Goal: Transaction & Acquisition: Download file/media

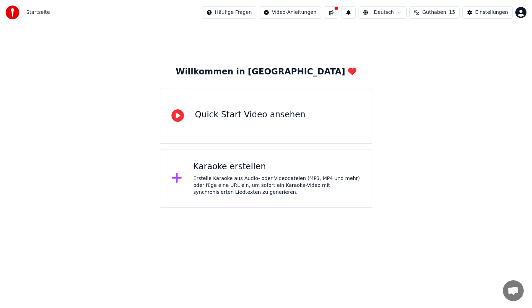
click at [243, 126] on div "Quick Start Video ansehen" at bounding box center [266, 116] width 213 height 55
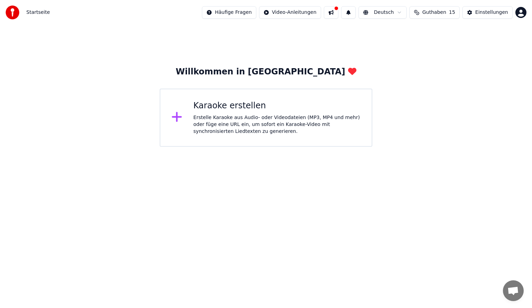
click at [246, 116] on div "Erstelle Karaoke aus Audio- oder Videodateien (MP3, MP4 und mehr) oder füge ein…" at bounding box center [276, 124] width 167 height 21
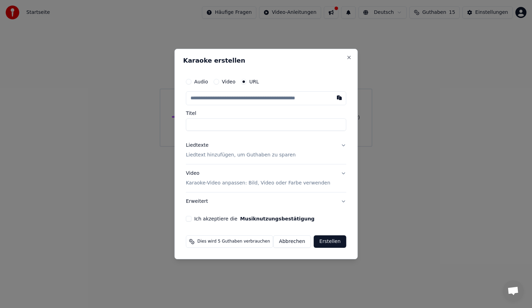
click at [262, 101] on input "text" at bounding box center [266, 98] width 160 height 14
click at [224, 98] on input "text" at bounding box center [266, 98] width 160 height 14
paste input "**********"
type input "**********"
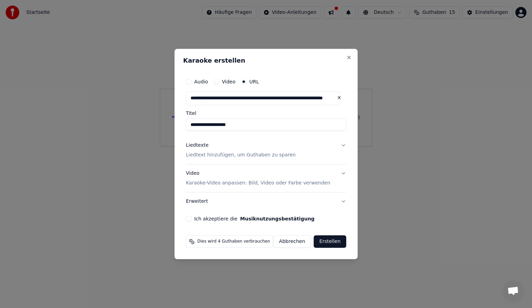
type input "**********"
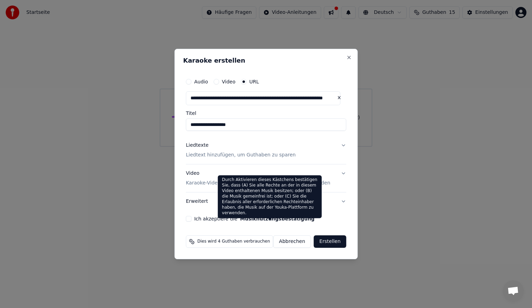
type input "**********"
click at [285, 216] on button "Musiknutzungsbestätigung" at bounding box center [277, 218] width 74 height 5
type input "**********"
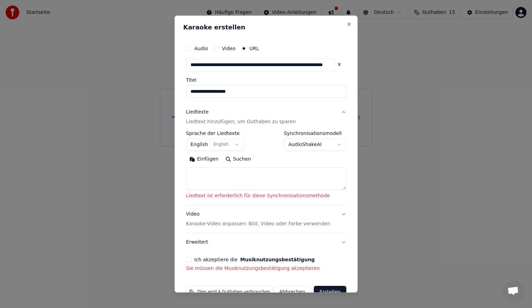
click at [240, 182] on textarea at bounding box center [266, 178] width 160 height 22
click at [222, 145] on button "English English" at bounding box center [215, 144] width 58 height 12
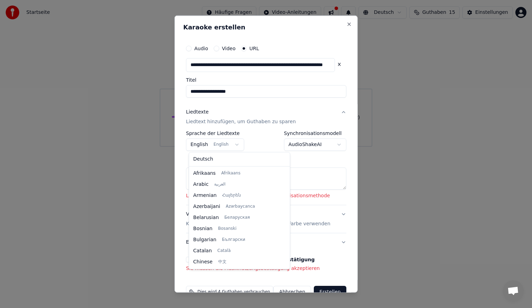
scroll to position [55, 0]
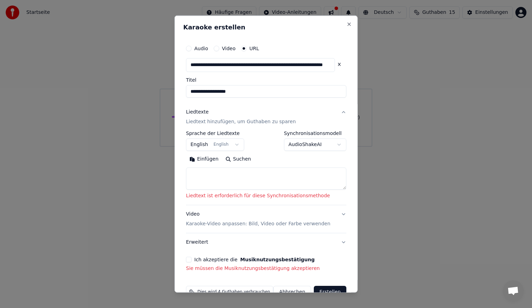
click at [240, 146] on body "**********" at bounding box center [266, 73] width 532 height 147
click at [234, 143] on button "English English" at bounding box center [215, 144] width 58 height 12
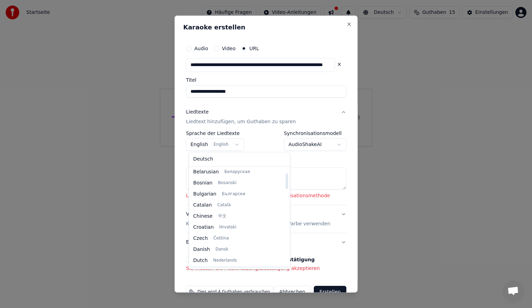
scroll to position [0, 0]
select select "**"
click at [233, 161] on button "Suchen" at bounding box center [238, 158] width 33 height 11
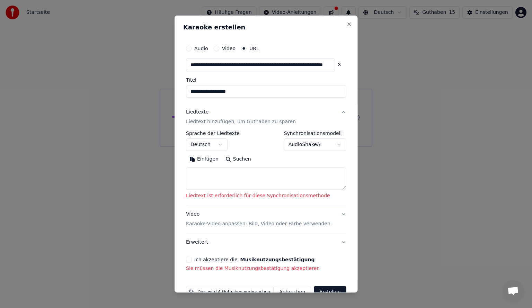
click at [249, 172] on textarea at bounding box center [266, 178] width 160 height 22
click at [295, 146] on body "**********" at bounding box center [266, 73] width 532 height 147
click at [295, 144] on body "**********" at bounding box center [266, 73] width 532 height 147
click at [256, 180] on textarea at bounding box center [266, 178] width 160 height 22
paste textarea "**********"
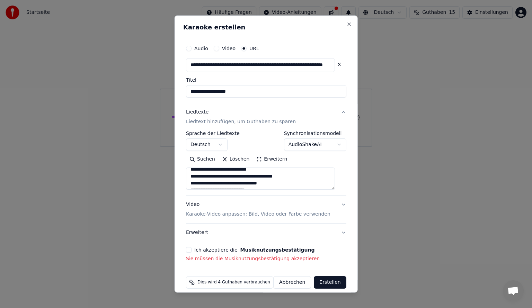
scroll to position [323, 0]
type textarea "**********"
click at [191, 250] on button "Ich akzeptiere die Musiknutzungsbestätigung" at bounding box center [189, 250] width 6 height 6
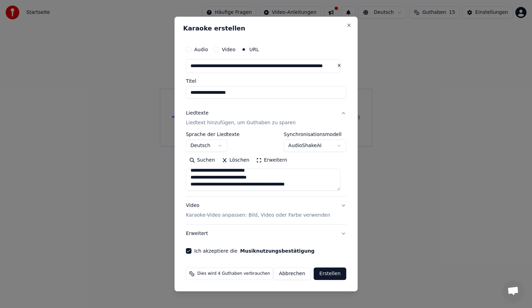
click at [321, 276] on button "Erstellen" at bounding box center [330, 274] width 32 height 12
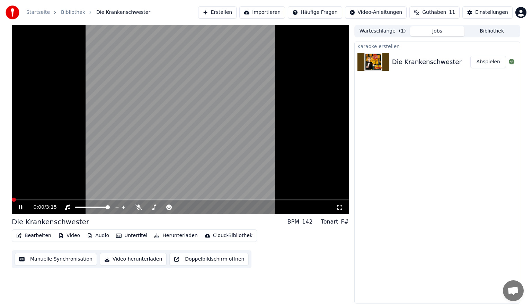
click at [12, 198] on span at bounding box center [14, 200] width 4 height 4
click at [20, 208] on icon at bounding box center [20, 207] width 3 height 4
click at [12, 200] on span at bounding box center [14, 200] width 4 height 4
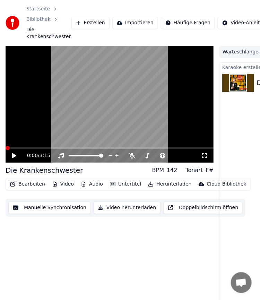
click at [12, 156] on icon at bounding box center [19, 156] width 16 height 6
click at [169, 207] on button "Doppelbildschirm öffnen" at bounding box center [202, 207] width 79 height 12
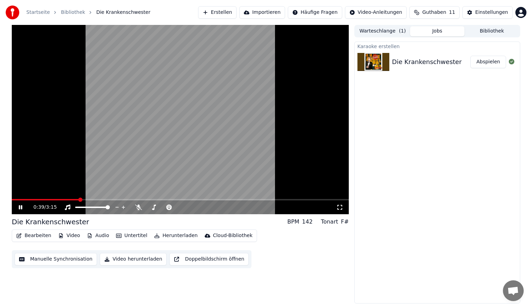
click at [75, 257] on button "Manuelle Synchronisation" at bounding box center [56, 259] width 82 height 12
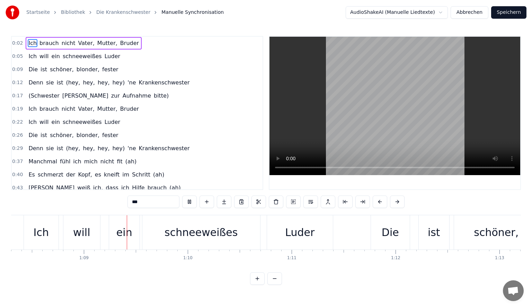
scroll to position [0, 7108]
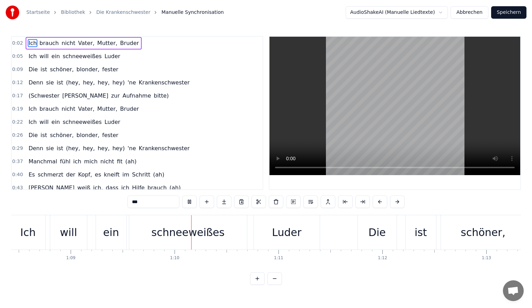
click at [508, 12] on button "Speichern" at bounding box center [508, 12] width 35 height 12
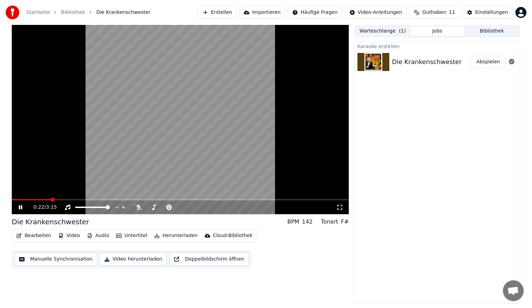
click at [24, 207] on icon at bounding box center [25, 208] width 16 height 6
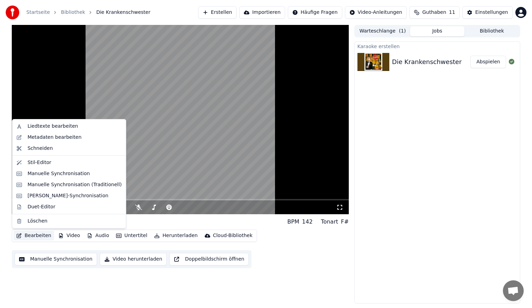
click at [42, 235] on button "Bearbeiten" at bounding box center [34, 236] width 41 height 10
click at [50, 162] on div "Stil-Editor" at bounding box center [74, 162] width 94 height 7
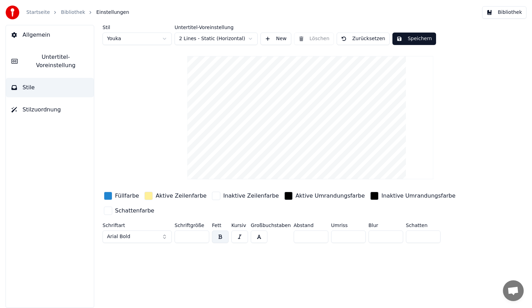
click at [420, 38] on button "Speichern" at bounding box center [414, 39] width 44 height 12
click at [503, 14] on button "Bibliothek" at bounding box center [504, 12] width 44 height 12
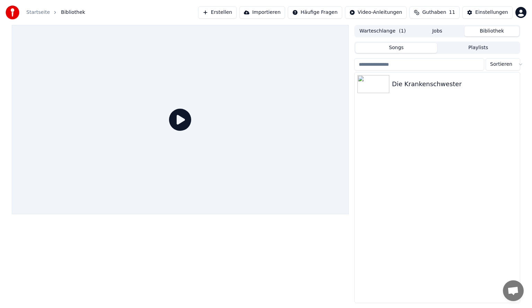
click at [184, 123] on icon at bounding box center [180, 120] width 22 height 22
click at [399, 86] on div "Die Krankenschwester" at bounding box center [451, 84] width 118 height 10
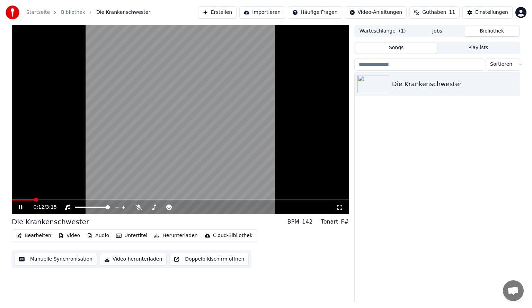
click at [36, 237] on button "Bearbeiten" at bounding box center [34, 236] width 41 height 10
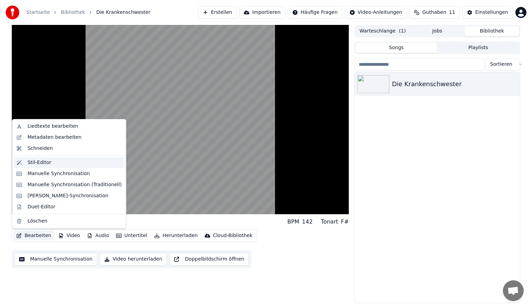
click at [62, 164] on div "Stil-Editor" at bounding box center [74, 162] width 94 height 7
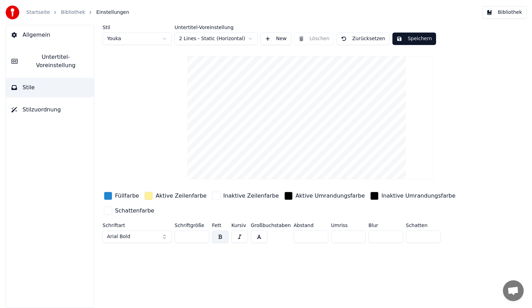
click at [223, 195] on div "Inaktive Zeilenfarbe" at bounding box center [251, 196] width 56 height 8
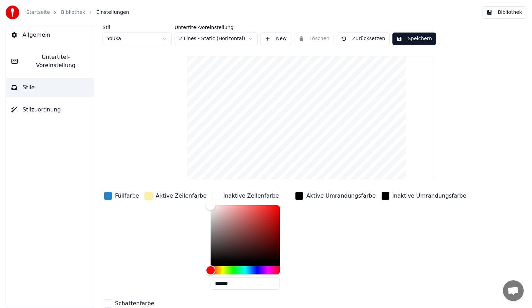
click at [212, 197] on div "button" at bounding box center [216, 196] width 8 height 8
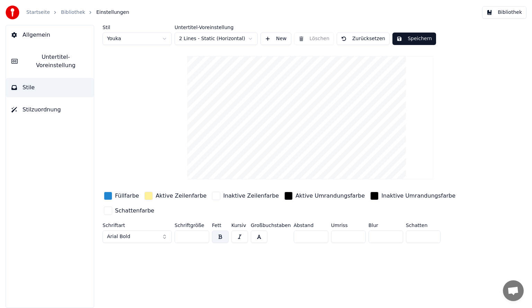
click at [212, 197] on div "button" at bounding box center [216, 196] width 8 height 8
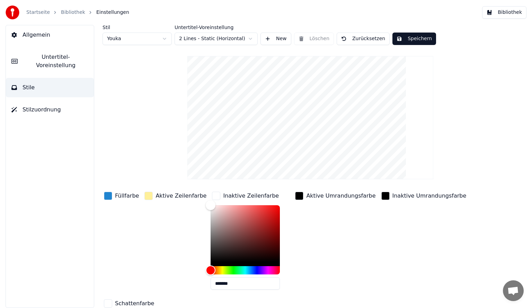
click at [212, 197] on div "button" at bounding box center [216, 196] width 8 height 8
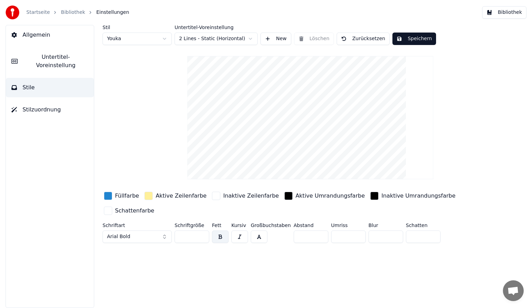
click at [188, 231] on input "**" at bounding box center [192, 237] width 35 height 12
click at [203, 231] on input "**" at bounding box center [192, 237] width 35 height 12
click at [203, 231] on input "***" at bounding box center [192, 237] width 35 height 12
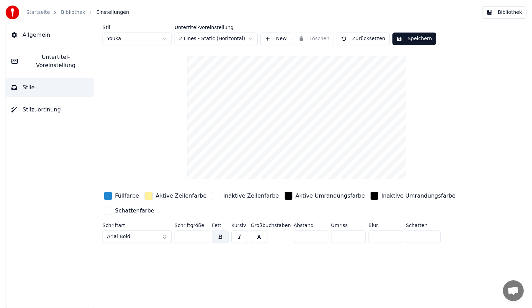
click at [203, 231] on input "***" at bounding box center [192, 237] width 35 height 12
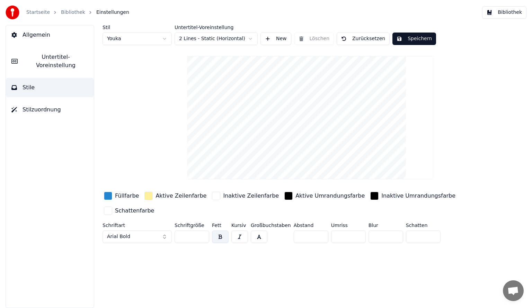
click at [203, 231] on input "***" at bounding box center [192, 237] width 35 height 12
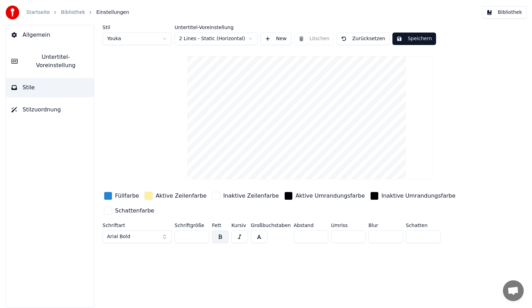
click at [203, 231] on input "***" at bounding box center [192, 237] width 35 height 12
click at [205, 40] on html "Startseite Bibliothek Einstellungen Bibliothek Allgemein Untertitel-Voreinstell…" at bounding box center [266, 154] width 532 height 308
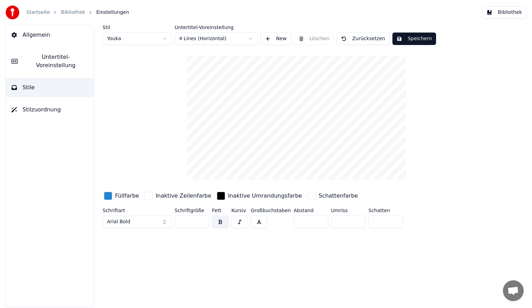
click at [216, 42] on html "Startseite Bibliothek Einstellungen Bibliothek Allgemein Untertitel-Voreinstell…" at bounding box center [266, 154] width 532 height 308
click at [209, 38] on html "Startseite Bibliothek Einstellungen Bibliothek Allgemein Untertitel-Voreinstell…" at bounding box center [266, 154] width 532 height 308
click at [401, 40] on button "Speichern" at bounding box center [414, 39] width 44 height 12
click at [163, 36] on html "Startseite Bibliothek Einstellungen Bibliothek Allgemein Untertitel-Voreinstell…" at bounding box center [266, 154] width 532 height 308
type input "**"
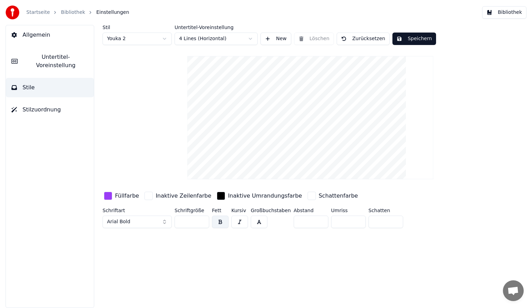
click at [412, 40] on button "Speichern" at bounding box center [414, 39] width 44 height 12
click at [513, 15] on button "Bibliothek" at bounding box center [504, 12] width 44 height 12
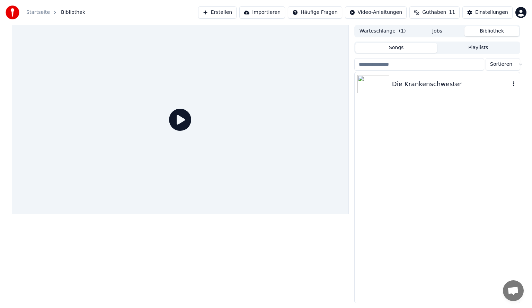
click at [397, 86] on div "Die Krankenschwester" at bounding box center [451, 84] width 118 height 10
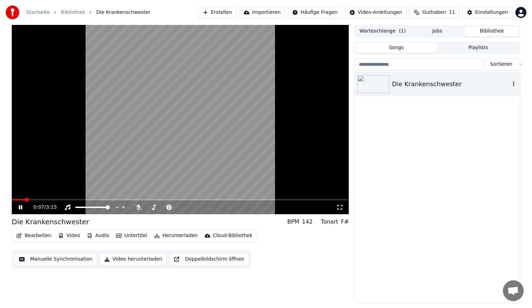
click at [515, 84] on icon "button" at bounding box center [513, 84] width 7 height 6
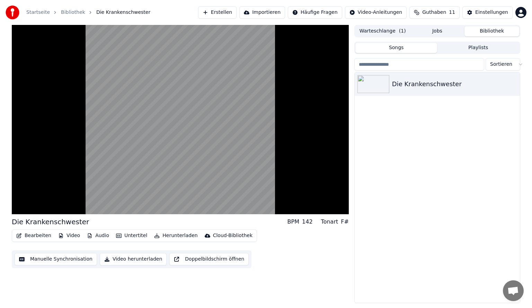
click at [399, 131] on div "Die Krankenschwester" at bounding box center [437, 187] width 165 height 231
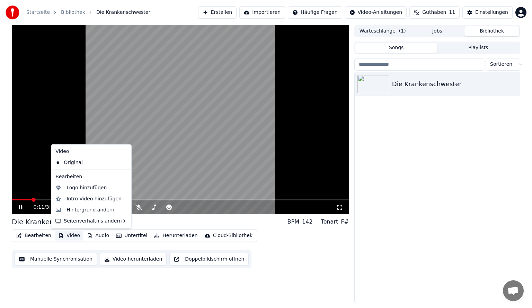
click at [68, 234] on button "Video" at bounding box center [68, 236] width 27 height 10
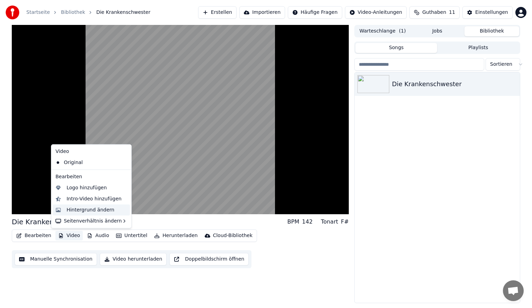
click at [94, 212] on div "Hintergrund ändern" at bounding box center [90, 210] width 48 height 7
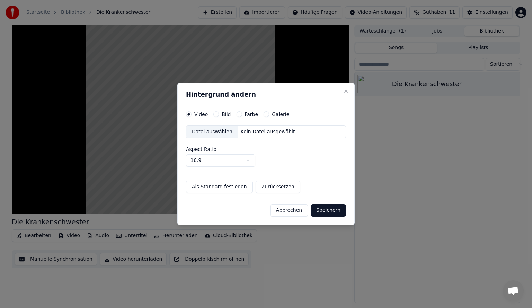
click at [245, 161] on body "Startseite Bibliothek Die Krankenschwester Erstellen Importieren Häufige Fragen…" at bounding box center [266, 154] width 532 height 308
click at [317, 210] on button "Speichern" at bounding box center [328, 210] width 35 height 12
click at [336, 209] on button "Speichern" at bounding box center [328, 210] width 35 height 12
click at [271, 189] on button "Zurücksetzen" at bounding box center [278, 187] width 45 height 12
select select "****"
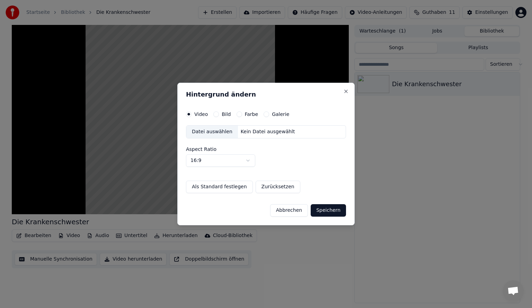
click at [290, 209] on button "Abbrechen" at bounding box center [289, 210] width 38 height 12
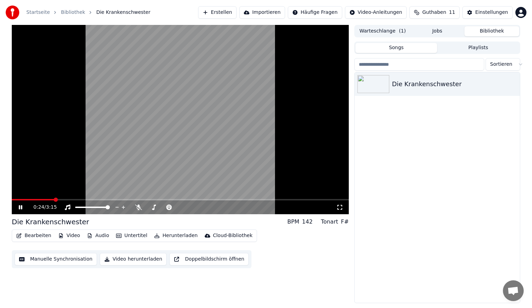
click at [25, 234] on button "Bearbeiten" at bounding box center [34, 236] width 41 height 10
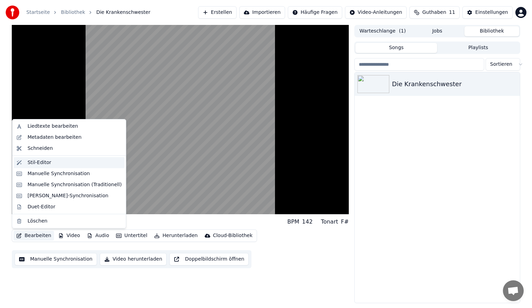
click at [43, 162] on div "Stil-Editor" at bounding box center [39, 162] width 24 height 7
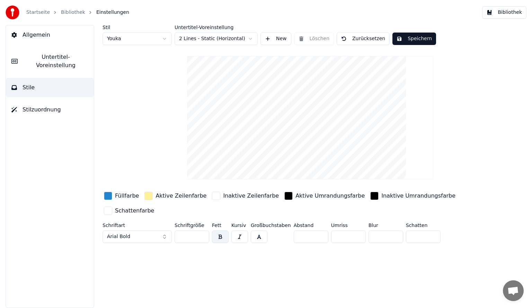
click at [51, 106] on span "Stilzuordnung" at bounding box center [42, 110] width 38 height 8
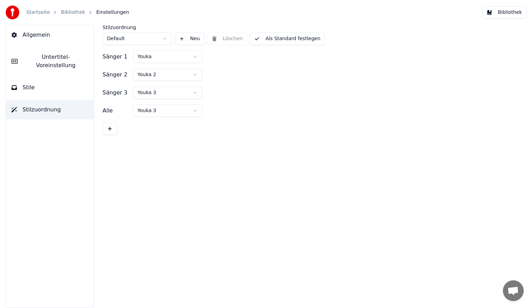
click at [57, 90] on div "Allgemein Untertitel-Voreinstellung Stile Stilzuordnung" at bounding box center [50, 166] width 89 height 283
click at [55, 83] on button "Stile" at bounding box center [50, 87] width 88 height 19
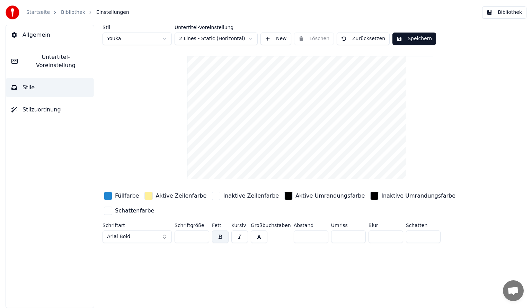
click at [418, 38] on button "Speichern" at bounding box center [414, 39] width 44 height 12
click at [57, 50] on button "Untertitel-Voreinstellung" at bounding box center [50, 61] width 88 height 28
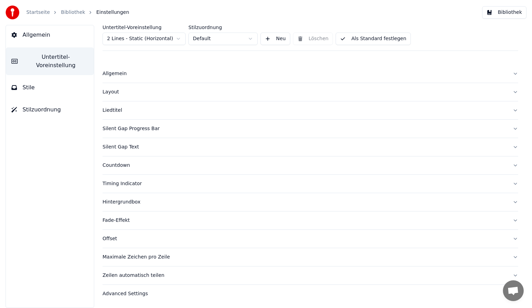
click at [59, 37] on button "Allgemein" at bounding box center [50, 34] width 88 height 19
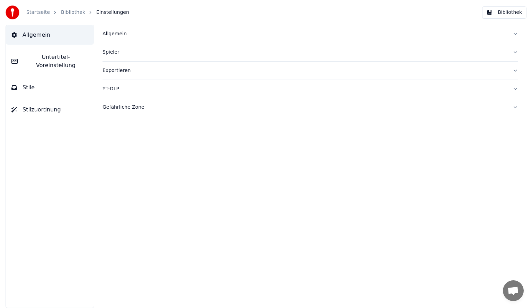
click at [75, 16] on div "Startseite Bibliothek Einstellungen" at bounding box center [68, 13] width 124 height 14
click at [75, 14] on link "Bibliothek" at bounding box center [73, 12] width 24 height 7
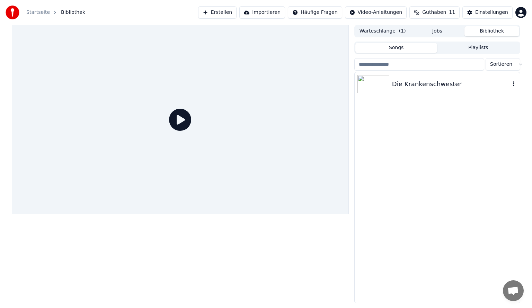
click at [411, 86] on div "Die Krankenschwester" at bounding box center [451, 84] width 118 height 10
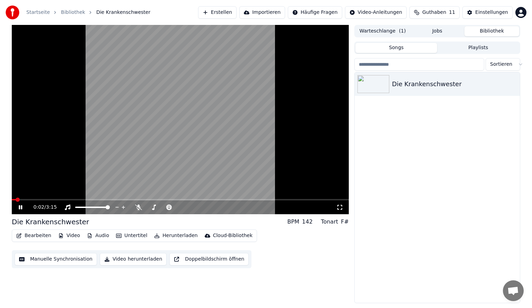
click at [225, 149] on video at bounding box center [180, 119] width 337 height 189
click at [68, 237] on button "Video" at bounding box center [68, 236] width 27 height 10
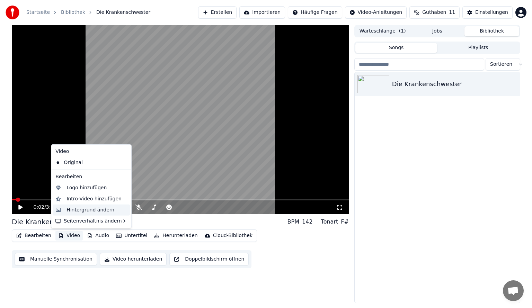
click at [98, 208] on div "Hintergrund ändern" at bounding box center [90, 210] width 48 height 7
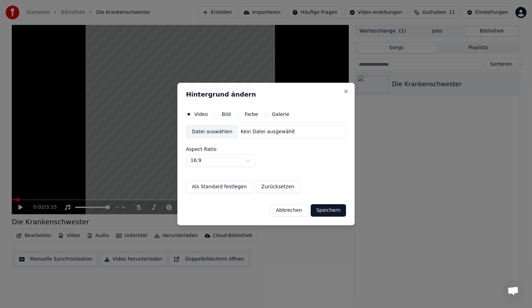
click at [220, 114] on div "Bild" at bounding box center [221, 114] width 17 height 6
click at [215, 116] on button "Bild" at bounding box center [216, 114] width 6 height 6
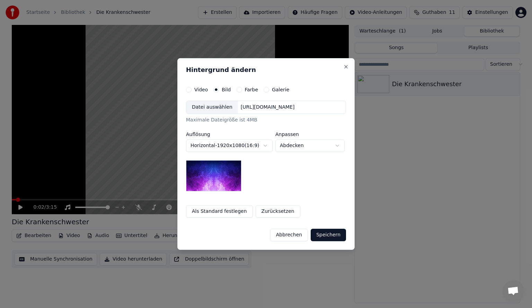
click at [242, 96] on div "**********" at bounding box center [266, 152] width 160 height 131
click at [245, 91] on label "Farbe" at bounding box center [252, 89] width 14 height 5
click at [241, 91] on button "Farbe" at bounding box center [239, 90] width 6 height 6
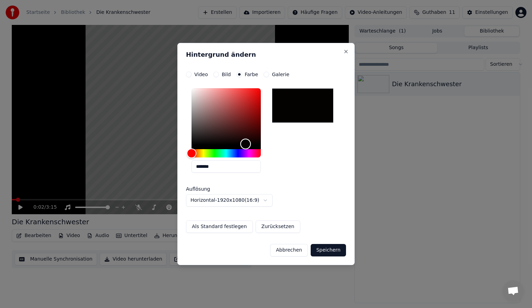
type input "*******"
drag, startPoint x: 193, startPoint y: 142, endPoint x: 268, endPoint y: 158, distance: 77.0
click at [267, 157] on div "*******" at bounding box center [231, 132] width 80 height 93
click at [325, 252] on button "Speichern" at bounding box center [328, 250] width 35 height 12
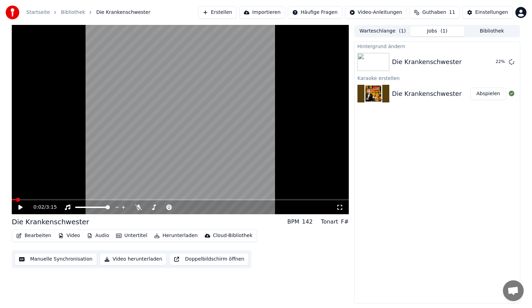
click at [21, 208] on icon at bounding box center [20, 207] width 4 height 5
click at [133, 155] on video at bounding box center [180, 119] width 337 height 189
click at [392, 31] on button "Warteschlange ( 1 )" at bounding box center [382, 31] width 55 height 10
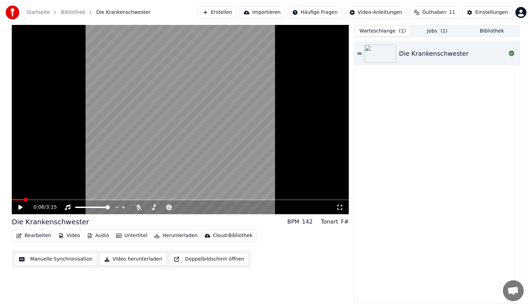
click at [487, 56] on div "Die Krankenschwester" at bounding box center [452, 54] width 107 height 10
click at [84, 207] on span at bounding box center [92, 207] width 35 height 1
click at [18, 206] on icon at bounding box center [25, 208] width 16 height 6
click at [234, 13] on button "Erstellen" at bounding box center [217, 12] width 38 height 12
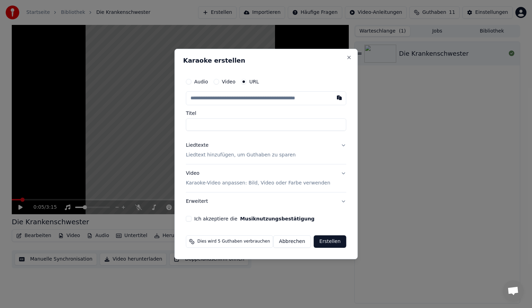
click at [201, 80] on label "Audio" at bounding box center [201, 81] width 14 height 5
click at [191, 80] on button "Audio" at bounding box center [189, 82] width 6 height 6
click at [223, 97] on div "Datei auswählen" at bounding box center [212, 98] width 52 height 12
type input "**********"
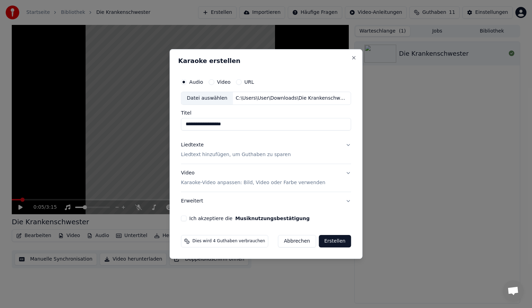
click at [223, 152] on p "Liedtext hinzufügen, um Guthaben zu sparen" at bounding box center [236, 154] width 110 height 7
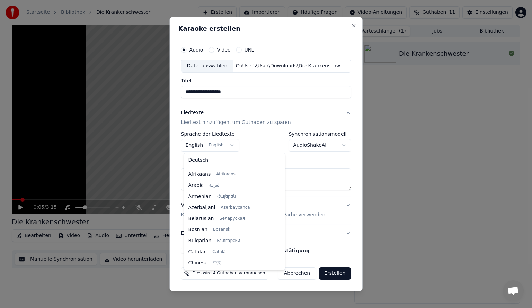
click at [219, 145] on body "**********" at bounding box center [266, 154] width 532 height 308
select select "**"
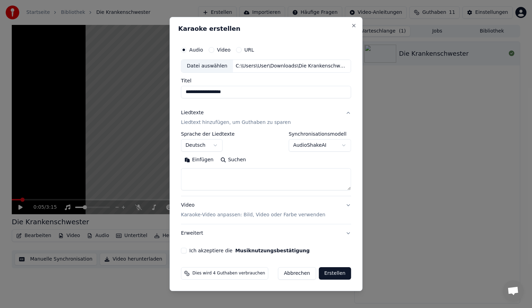
click at [228, 171] on textarea at bounding box center [266, 179] width 170 height 22
click at [240, 167] on div "Einfügen Suchen" at bounding box center [266, 172] width 170 height 36
click at [237, 177] on textarea at bounding box center [266, 179] width 170 height 22
paste textarea "**********"
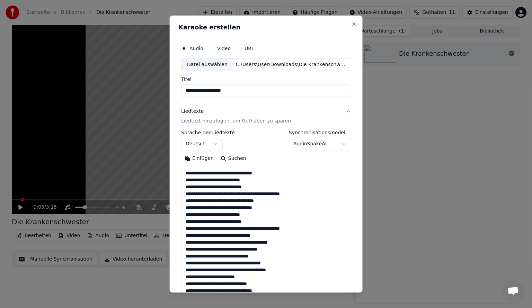
scroll to position [320, 0]
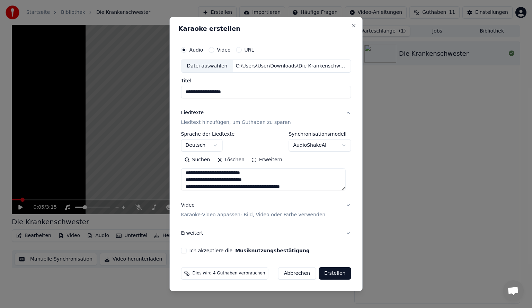
type textarea "**********"
click at [187, 249] on button "Ich akzeptiere die Musiknutzungsbestätigung" at bounding box center [184, 251] width 6 height 6
click at [322, 272] on button "Erstellen" at bounding box center [335, 273] width 32 height 12
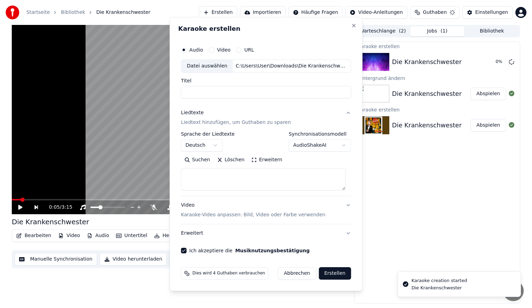
select select
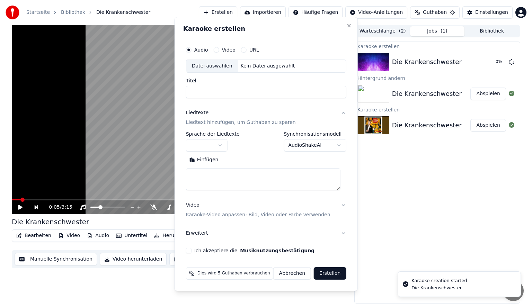
scroll to position [0, 0]
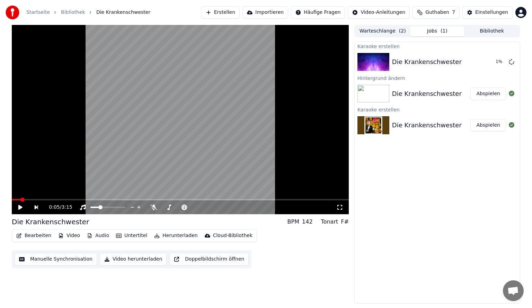
click at [415, 89] on div "Die Krankenschwester" at bounding box center [427, 94] width 70 height 10
click at [449, 10] on span "Guthaben" at bounding box center [437, 12] width 24 height 7
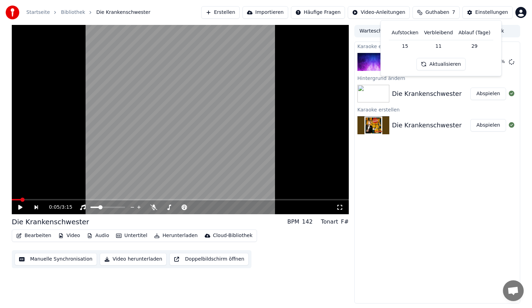
click at [437, 65] on button "Aktualisieren" at bounding box center [441, 64] width 49 height 12
click at [420, 191] on div "Karaoke erstellen Die Krankenschwester 11 % Hintergrund ändern Die Krankenschwe…" at bounding box center [437, 173] width 166 height 262
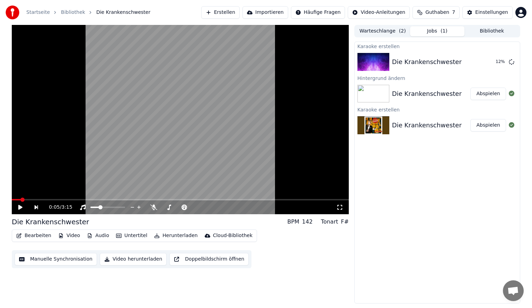
click at [525, 11] on html "Startseite Bibliothek Die Krankenschwester Erstellen Importieren Häufige Fragen…" at bounding box center [266, 154] width 532 height 308
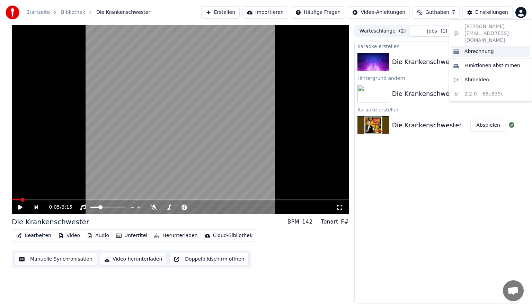
click at [484, 48] on span "Abrechnung" at bounding box center [478, 51] width 29 height 7
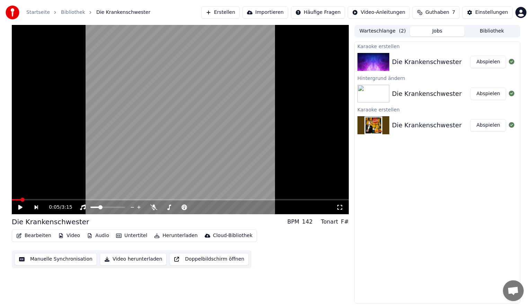
click at [479, 62] on button "Abspielen" at bounding box center [488, 62] width 36 height 12
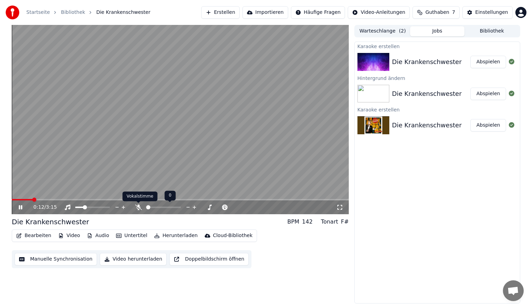
click at [139, 206] on icon at bounding box center [138, 208] width 7 height 6
click at [80, 207] on span at bounding box center [77, 207] width 5 height 1
click at [77, 207] on span at bounding box center [76, 207] width 2 height 1
click at [43, 234] on button "Bearbeiten" at bounding box center [34, 236] width 41 height 10
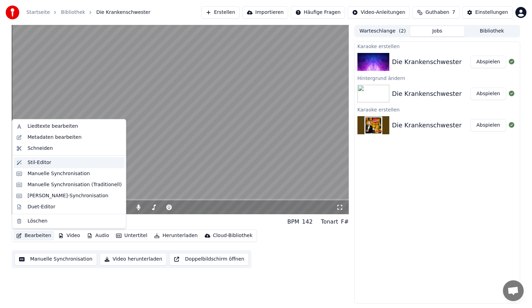
click at [44, 164] on div "Stil-Editor" at bounding box center [39, 162] width 24 height 7
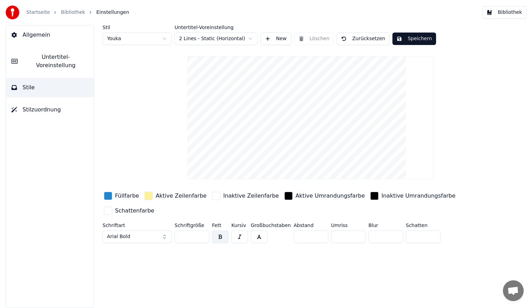
click at [217, 41] on html "Startseite Bibliothek Einstellungen Bibliothek Allgemein Untertitel-Voreinstell…" at bounding box center [266, 154] width 532 height 308
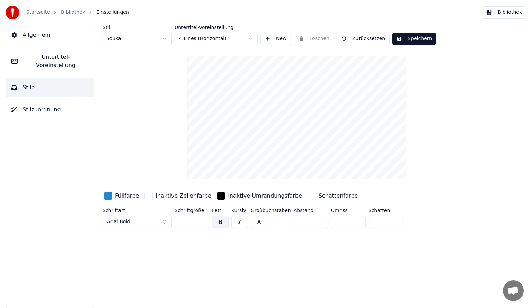
click at [394, 39] on button "Speichern" at bounding box center [414, 39] width 44 height 12
click at [495, 15] on button "Bibliothek" at bounding box center [504, 12] width 44 height 12
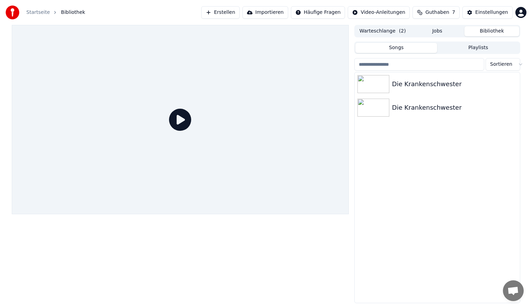
click at [182, 119] on icon at bounding box center [180, 120] width 22 height 22
click at [408, 80] on div "Die Krankenschwester" at bounding box center [451, 84] width 118 height 10
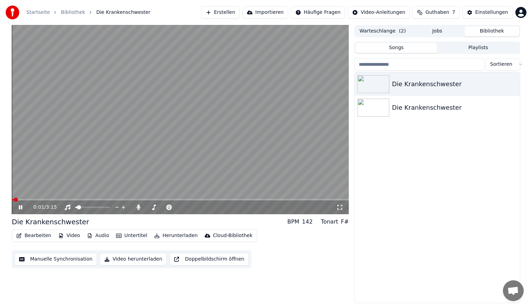
click at [380, 33] on button "Warteschlange ( 2 )" at bounding box center [382, 31] width 55 height 10
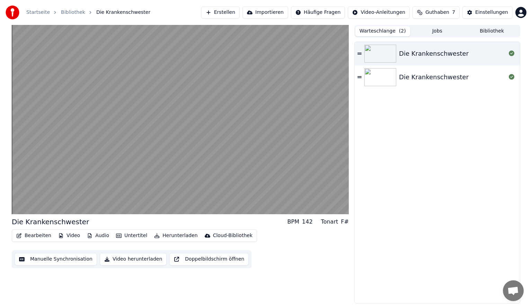
click at [368, 55] on img at bounding box center [380, 54] width 32 height 18
click at [386, 55] on img at bounding box center [380, 54] width 32 height 18
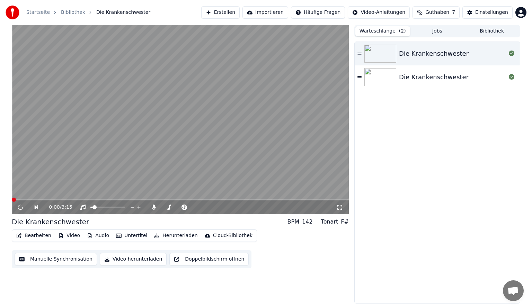
click at [407, 56] on div "Die Krankenschwester" at bounding box center [434, 54] width 70 height 10
click at [102, 208] on span at bounding box center [107, 207] width 35 height 1
click at [90, 208] on span at bounding box center [92, 207] width 4 height 4
click at [23, 206] on icon at bounding box center [25, 208] width 16 height 6
click at [92, 207] on span at bounding box center [107, 207] width 35 height 1
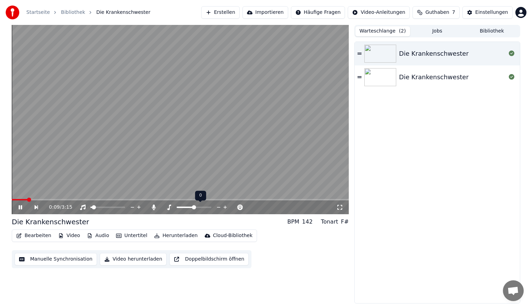
click at [194, 207] on span at bounding box center [194, 207] width 35 height 1
click at [226, 207] on icon at bounding box center [224, 207] width 3 height 3
click at [219, 207] on icon at bounding box center [218, 207] width 3 height 1
click at [225, 207] on icon at bounding box center [224, 207] width 3 height 3
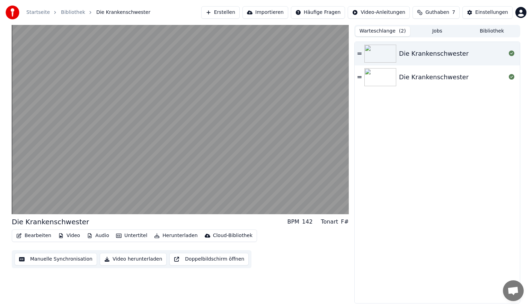
click at [462, 53] on div "Die Krankenschwester" at bounding box center [452, 54] width 107 height 10
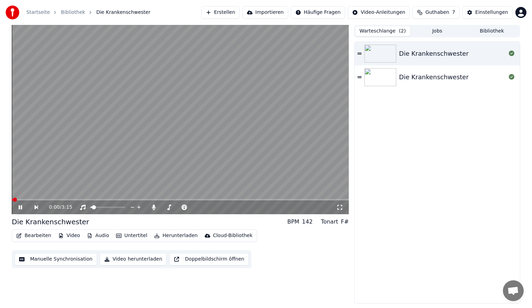
click at [21, 207] on icon at bounding box center [20, 207] width 3 height 4
click at [71, 237] on button "Video" at bounding box center [68, 236] width 27 height 10
click at [31, 240] on button "Bearbeiten" at bounding box center [34, 236] width 41 height 10
click at [32, 235] on button "Bearbeiten" at bounding box center [34, 236] width 41 height 10
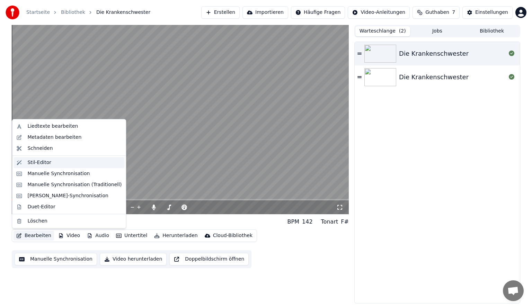
click at [39, 159] on div "Stil-Editor" at bounding box center [39, 162] width 24 height 7
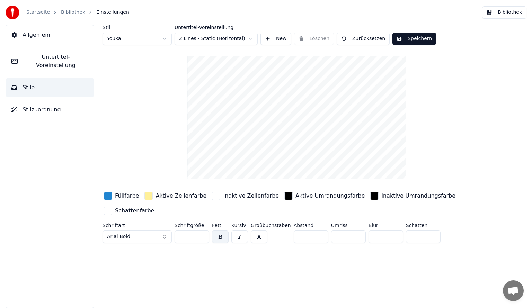
click at [58, 102] on button "Stilzuordnung" at bounding box center [50, 109] width 88 height 19
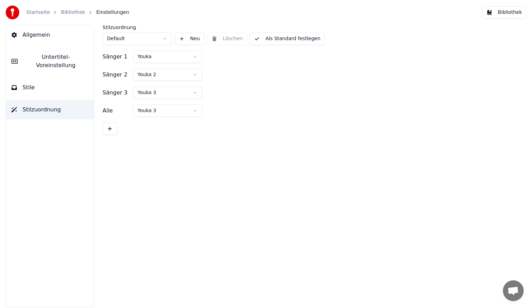
click at [57, 59] on span "Untertitel-Voreinstellung" at bounding box center [55, 61] width 65 height 17
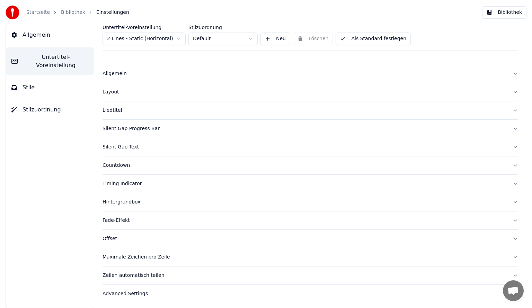
click at [48, 78] on button "Stile" at bounding box center [50, 87] width 88 height 19
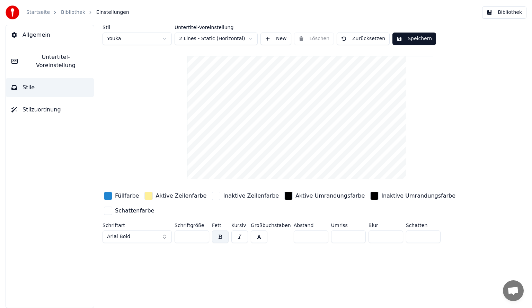
click at [265, 42] on button "New" at bounding box center [275, 39] width 31 height 12
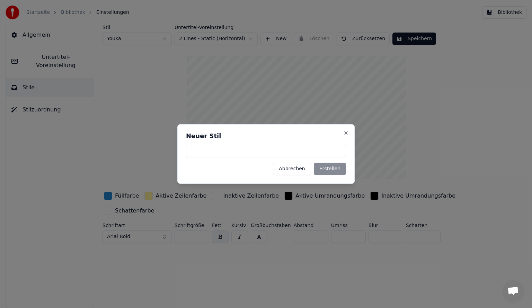
click at [295, 168] on button "Abbrechen" at bounding box center [292, 169] width 38 height 12
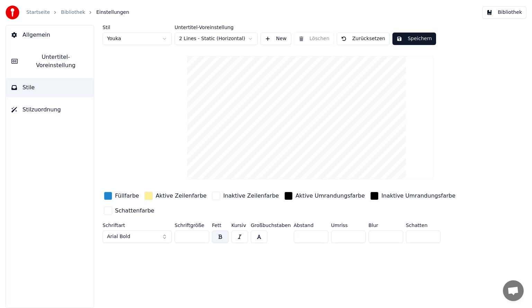
click at [284, 41] on button "New" at bounding box center [275, 39] width 31 height 12
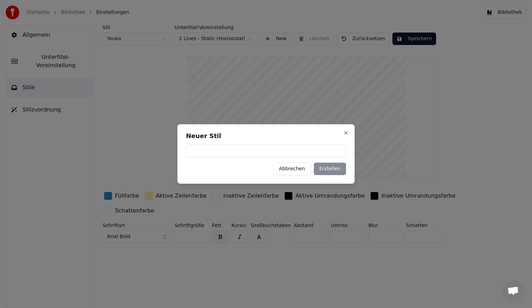
click at [274, 151] on input at bounding box center [266, 151] width 160 height 12
type input "***"
click at [339, 170] on button "Erstellen" at bounding box center [330, 169] width 32 height 12
type input "**"
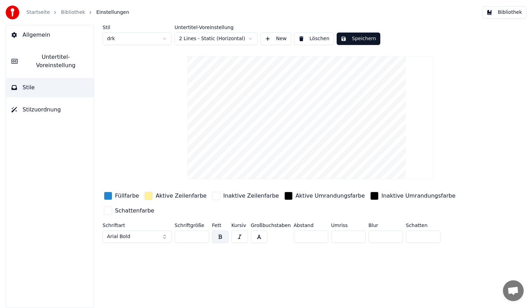
click at [349, 40] on button "Speichern" at bounding box center [359, 39] width 44 height 12
click at [364, 41] on button "Speichern" at bounding box center [359, 39] width 44 height 12
click at [502, 15] on button "Bibliothek" at bounding box center [504, 12] width 44 height 12
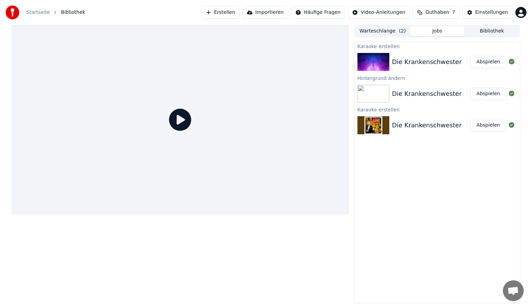
click at [442, 34] on button "Jobs" at bounding box center [437, 31] width 55 height 10
click at [463, 31] on button "Jobs" at bounding box center [437, 31] width 55 height 10
click at [472, 31] on button "Bibliothek" at bounding box center [491, 31] width 55 height 10
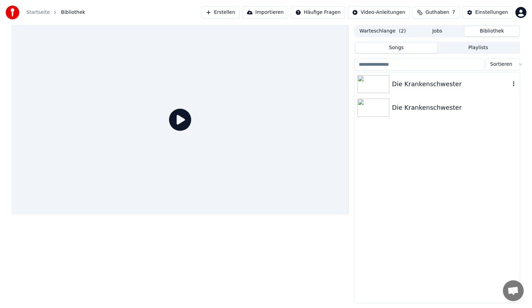
click at [514, 86] on icon "button" at bounding box center [513, 83] width 1 height 5
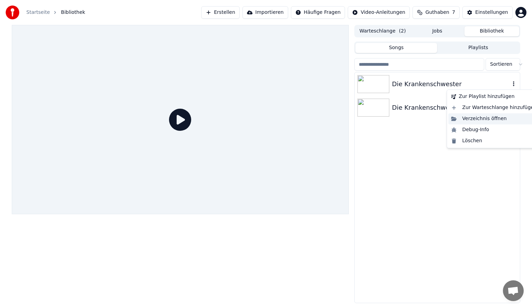
click at [480, 120] on div "Verzeichnis öffnen" at bounding box center [493, 118] width 91 height 11
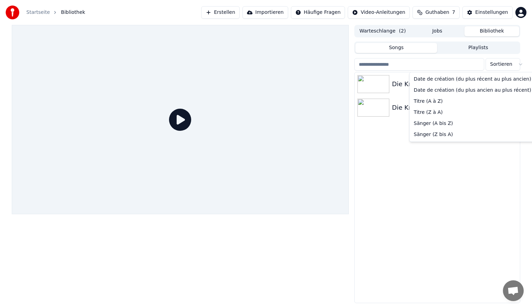
click at [506, 60] on html "Startseite Bibliothek Erstellen Importieren Häufige Fragen Video-Anleitungen Gu…" at bounding box center [266, 154] width 532 height 308
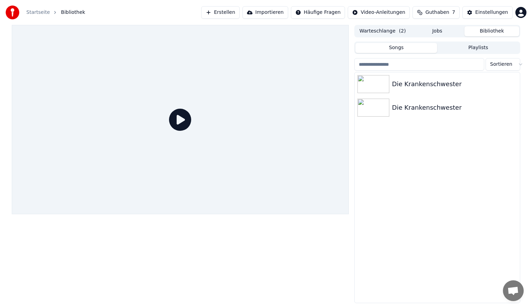
click at [498, 61] on html "Startseite Bibliothek Erstellen Importieren Häufige Fragen Video-Anleitungen Gu…" at bounding box center [266, 154] width 532 height 308
click at [491, 32] on button "Bibliothek" at bounding box center [491, 31] width 55 height 10
click at [512, 84] on icon "button" at bounding box center [513, 84] width 7 height 6
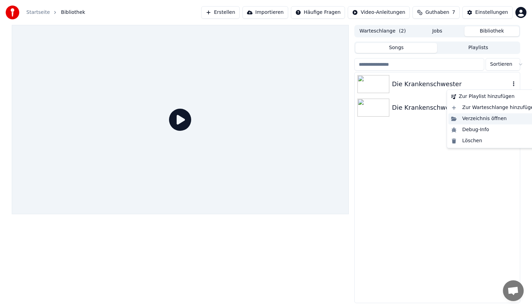
click at [479, 118] on div "Verzeichnis öffnen" at bounding box center [493, 118] width 91 height 11
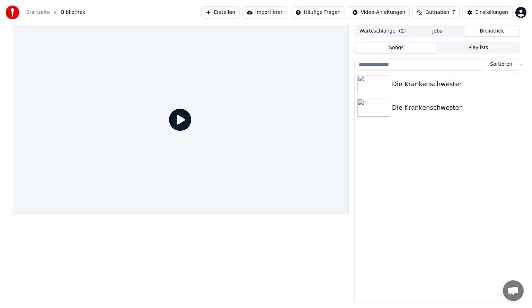
click at [182, 125] on icon at bounding box center [180, 120] width 22 height 22
click at [431, 88] on div "Die Krankenschwester" at bounding box center [451, 84] width 118 height 10
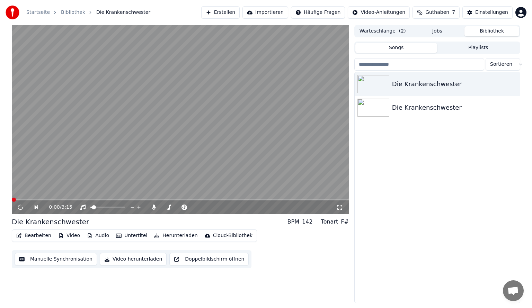
click at [337, 212] on div "0:00 / 3:15" at bounding box center [180, 207] width 337 height 14
click at [342, 207] on icon at bounding box center [339, 208] width 7 height 6
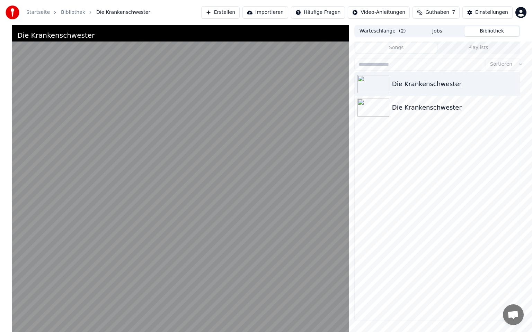
drag, startPoint x: 243, startPoint y: 242, endPoint x: 245, endPoint y: 203, distance: 39.5
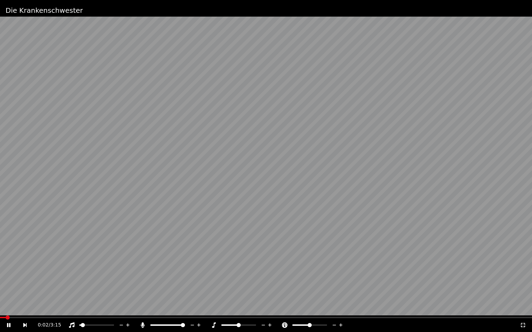
click at [245, 203] on video at bounding box center [266, 166] width 532 height 332
click at [276, 195] on video at bounding box center [266, 166] width 532 height 332
click at [242, 187] on video at bounding box center [266, 166] width 532 height 332
click at [523, 308] on div "0:07 / 3:15" at bounding box center [266, 325] width 526 height 7
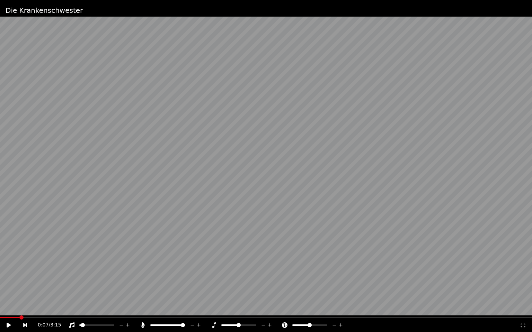
click at [522, 308] on icon at bounding box center [522, 326] width 7 height 6
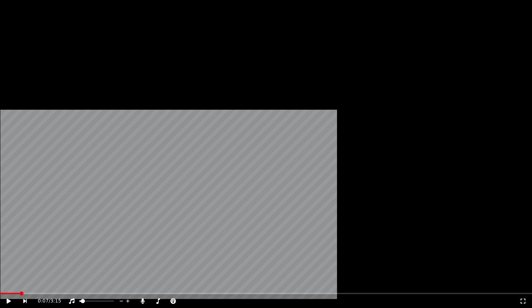
click at [36, 51] on button "Bearbeiten" at bounding box center [34, 47] width 41 height 10
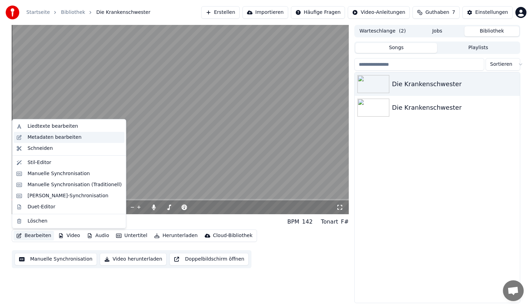
click at [47, 139] on div "Metadaten bearbeiten" at bounding box center [54, 137] width 54 height 7
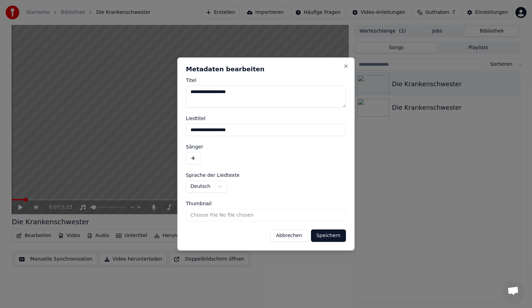
click at [292, 238] on button "Abbrechen" at bounding box center [289, 236] width 38 height 12
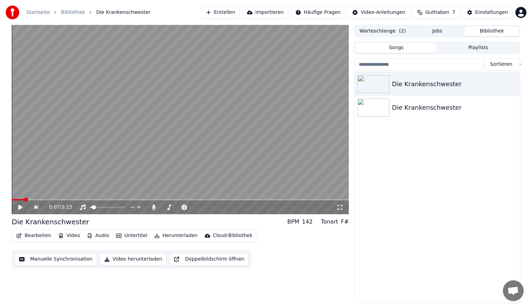
click at [24, 232] on button "Bearbeiten" at bounding box center [34, 236] width 41 height 10
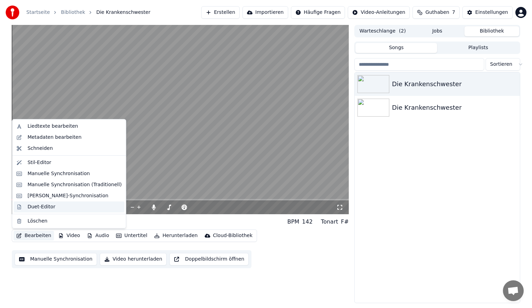
click at [39, 209] on div "Duet-Editor" at bounding box center [41, 207] width 28 height 7
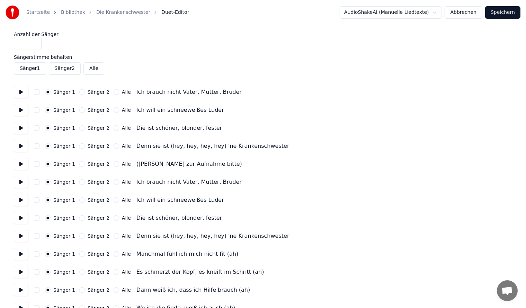
click at [467, 14] on button "Abbrechen" at bounding box center [464, 12] width 38 height 12
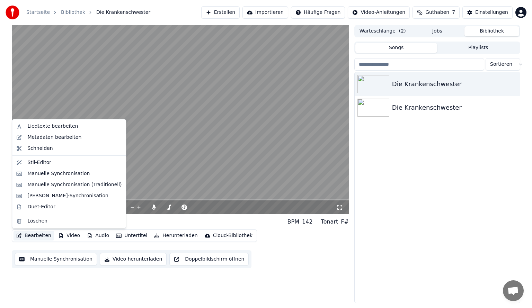
click at [27, 235] on button "Bearbeiten" at bounding box center [34, 236] width 41 height 10
click at [48, 165] on div "Stil-Editor" at bounding box center [39, 162] width 24 height 7
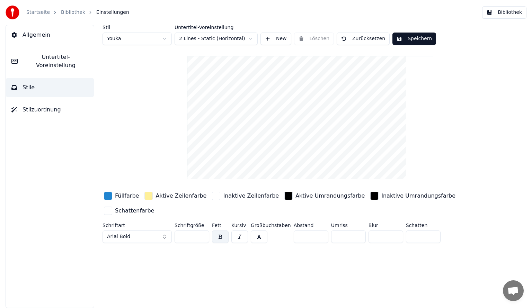
drag, startPoint x: 278, startPoint y: 128, endPoint x: 278, endPoint y: 95, distance: 33.2
click at [278, 95] on video at bounding box center [310, 117] width 246 height 123
click at [149, 36] on html "Startseite Bibliothek Einstellungen Bibliothek Allgemein Untertitel-Voreinstell…" at bounding box center [266, 154] width 532 height 308
type input "**"
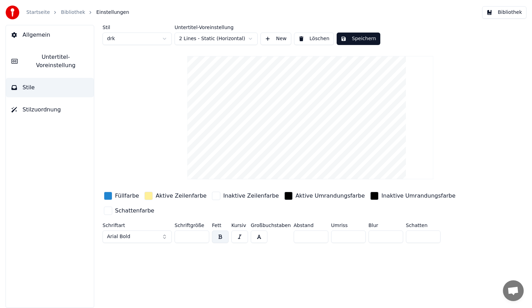
click at [365, 39] on button "Speichern" at bounding box center [359, 39] width 44 height 12
click at [58, 39] on button "Allgemein" at bounding box center [50, 34] width 88 height 19
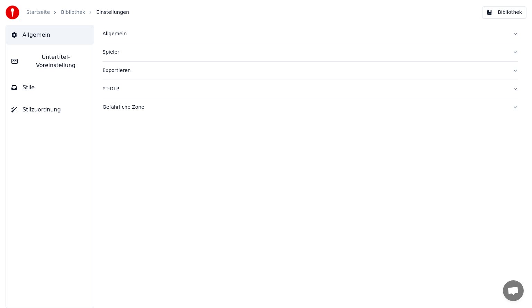
click at [119, 39] on button "Allgemein" at bounding box center [310, 34] width 416 height 18
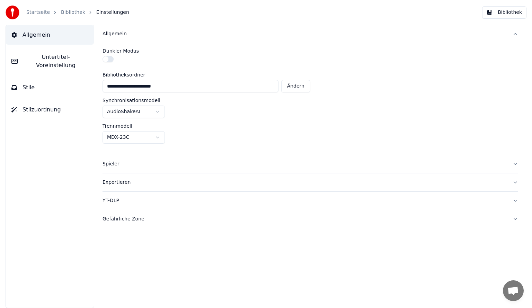
click at [114, 37] on div "Allgemein" at bounding box center [304, 33] width 404 height 7
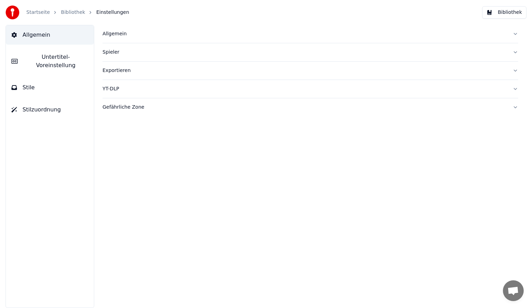
click at [79, 14] on div "Bibliothek" at bounding box center [77, 12] width 32 height 7
click at [72, 11] on link "Bibliothek" at bounding box center [73, 12] width 24 height 7
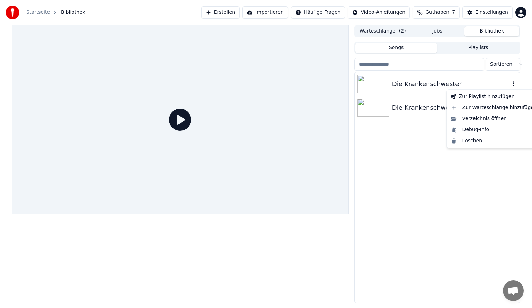
click at [514, 83] on icon "button" at bounding box center [513, 84] width 7 height 6
click at [445, 78] on div "Die Krankenschwester" at bounding box center [437, 84] width 165 height 24
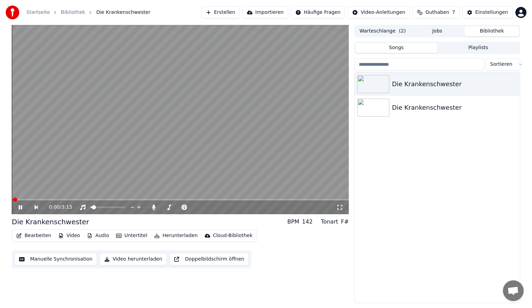
click at [115, 145] on video at bounding box center [180, 119] width 337 height 189
click at [37, 235] on button "Bearbeiten" at bounding box center [34, 236] width 41 height 10
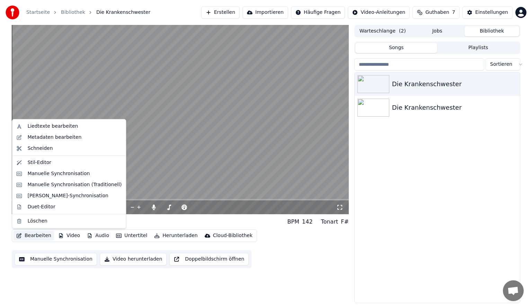
click at [207, 16] on div "Startseite Bibliothek Die Krankenschwester Erstellen Importieren Häufige Fragen…" at bounding box center [266, 12] width 532 height 25
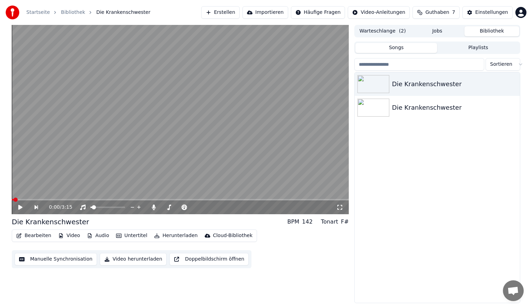
click at [132, 237] on button "Untertitel" at bounding box center [131, 236] width 37 height 10
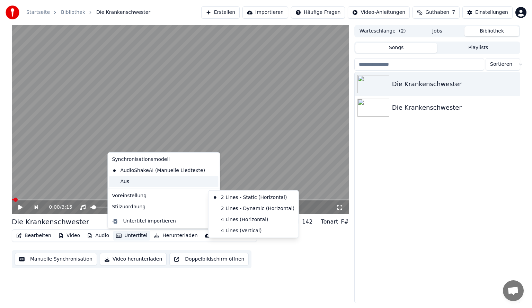
click at [133, 183] on div "Aus" at bounding box center [163, 181] width 109 height 11
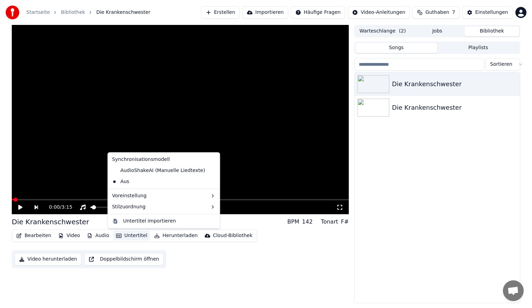
click at [121, 234] on button "Untertitel" at bounding box center [131, 236] width 37 height 10
click at [147, 172] on div "AudioShakeAI (Manuelle Liedtexte)" at bounding box center [158, 170] width 99 height 11
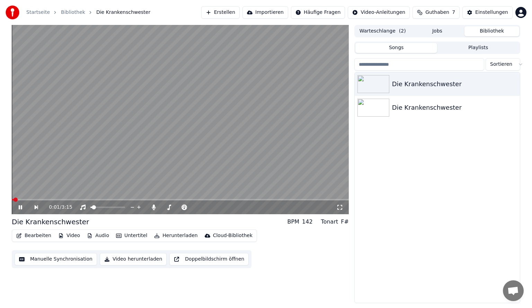
click at [124, 237] on button "Untertitel" at bounding box center [131, 236] width 37 height 10
click at [48, 202] on div "0:05 / 3:15" at bounding box center [180, 207] width 337 height 14
click at [22, 209] on icon at bounding box center [20, 207] width 3 height 4
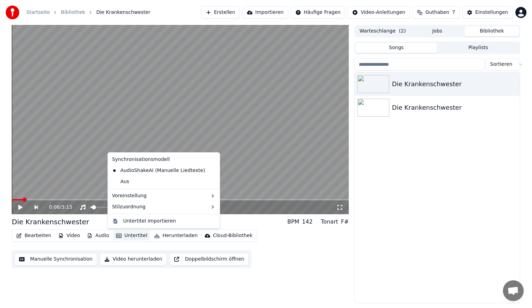
click at [127, 234] on button "Untertitel" at bounding box center [131, 236] width 37 height 10
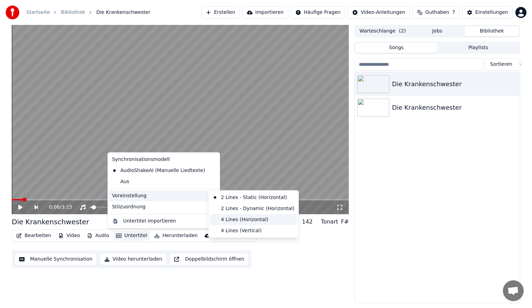
click at [223, 219] on div "4 Lines (Horizontal)" at bounding box center [253, 219] width 87 height 11
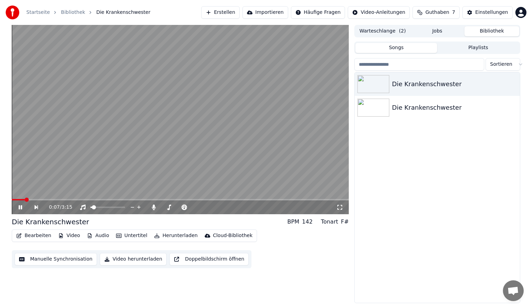
click at [185, 141] on video at bounding box center [180, 119] width 337 height 189
click at [109, 161] on video at bounding box center [180, 119] width 337 height 189
click at [166, 158] on video at bounding box center [180, 119] width 337 height 189
click at [125, 235] on button "Untertitel" at bounding box center [131, 236] width 37 height 10
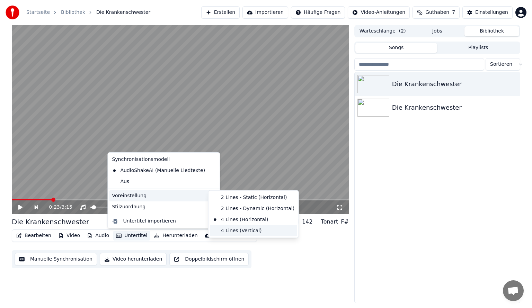
click at [221, 229] on div "4 Lines (Vertical)" at bounding box center [253, 230] width 87 height 11
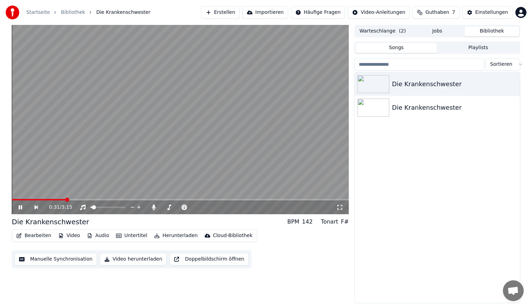
click at [128, 158] on video at bounding box center [180, 119] width 337 height 189
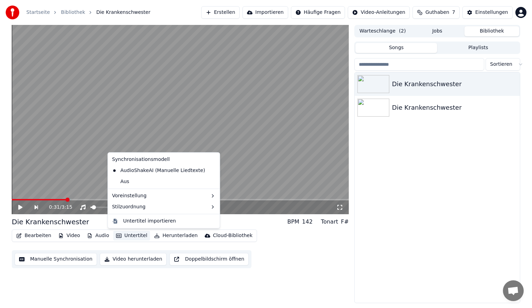
click at [119, 238] on button "Untertitel" at bounding box center [131, 236] width 37 height 10
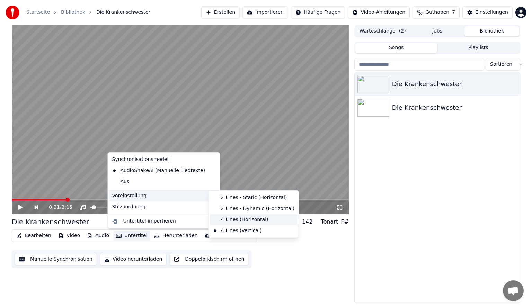
click at [231, 217] on div "4 Lines (Horizontal)" at bounding box center [253, 219] width 87 height 11
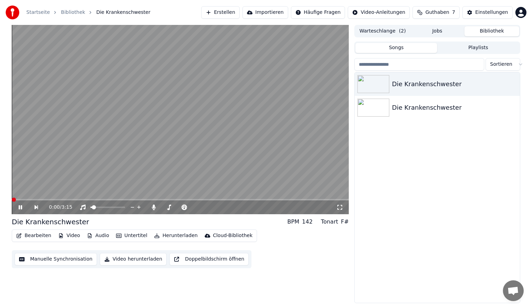
click at [12, 198] on span at bounding box center [14, 200] width 4 height 4
click at [64, 164] on video at bounding box center [180, 119] width 337 height 189
click at [148, 145] on video at bounding box center [180, 119] width 337 height 189
click at [131, 159] on video at bounding box center [180, 119] width 337 height 189
click at [12, 198] on span at bounding box center [14, 200] width 4 height 4
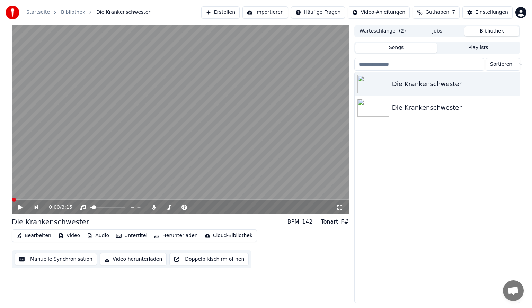
click at [20, 207] on icon at bounding box center [20, 207] width 4 height 5
click at [86, 202] on div "0:00 / 3:15" at bounding box center [180, 207] width 337 height 14
click at [86, 199] on span at bounding box center [180, 199] width 337 height 1
click at [155, 208] on icon at bounding box center [153, 208] width 7 height 6
click at [97, 207] on span at bounding box center [107, 207] width 35 height 1
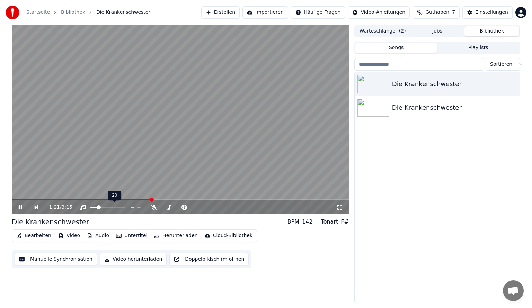
click at [104, 141] on video at bounding box center [180, 119] width 337 height 189
click at [512, 110] on icon "button" at bounding box center [513, 108] width 7 height 6
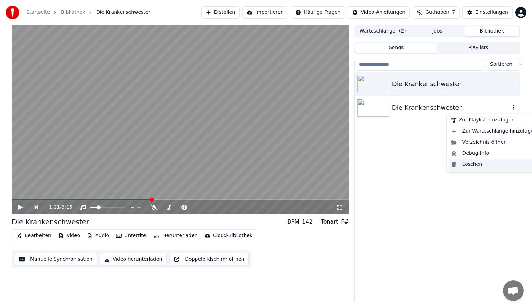
click at [468, 164] on div "Löschen" at bounding box center [493, 164] width 91 height 11
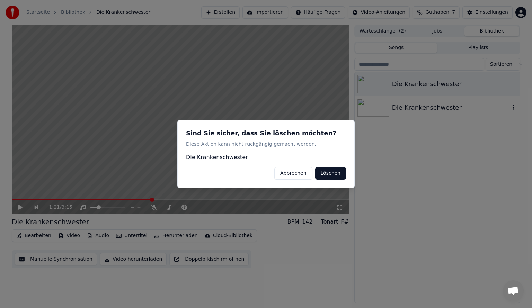
click at [326, 173] on button "Löschen" at bounding box center [330, 173] width 31 height 12
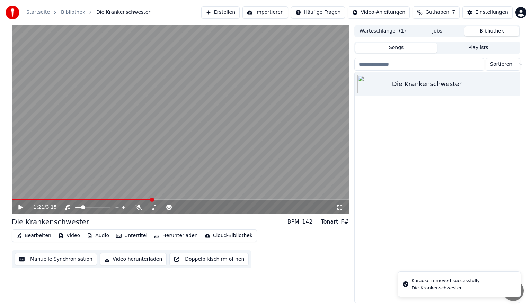
click at [418, 135] on div "Die Krankenschwester" at bounding box center [437, 187] width 165 height 231
click at [230, 10] on button "Erstellen" at bounding box center [220, 12] width 38 height 12
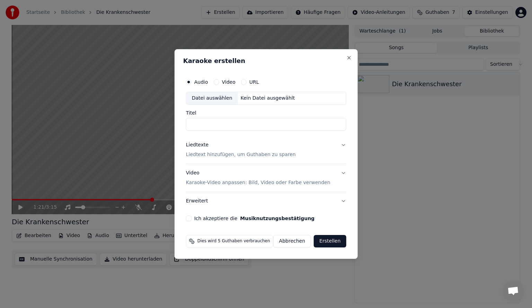
click at [221, 96] on div "Datei auswählen" at bounding box center [212, 98] width 52 height 12
type input "*******"
click at [293, 156] on button "Liedtexte Liedtext hinzufügen, um Guthaben zu sparen" at bounding box center [266, 150] width 160 height 28
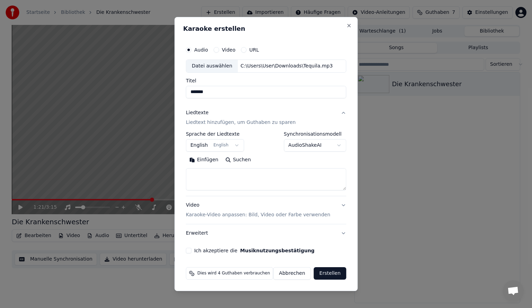
click at [211, 147] on body "**********" at bounding box center [266, 154] width 532 height 308
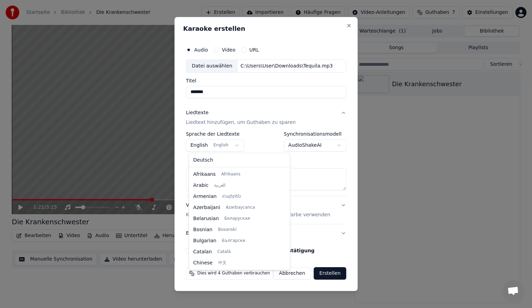
scroll to position [55, 0]
click at [212, 147] on body "**********" at bounding box center [266, 154] width 532 height 308
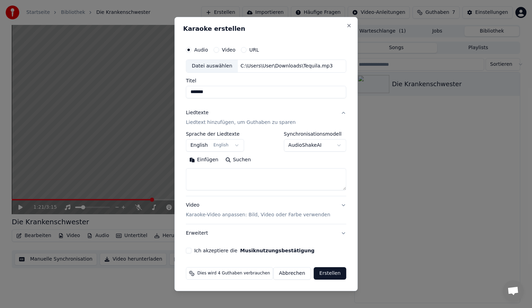
click at [203, 176] on textarea at bounding box center [266, 179] width 160 height 22
paste textarea "******** ******** ********"
type textarea "******** ******** ********"
click at [190, 252] on button "Ich akzeptiere die Musiknutzungsbestätigung" at bounding box center [189, 251] width 6 height 6
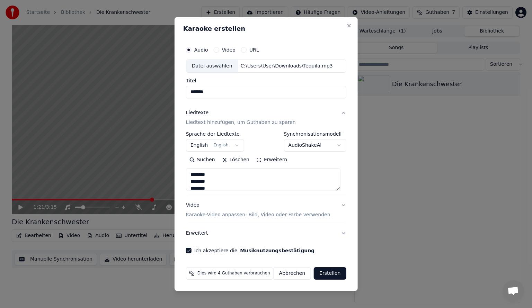
click at [323, 274] on button "Erstellen" at bounding box center [330, 273] width 32 height 12
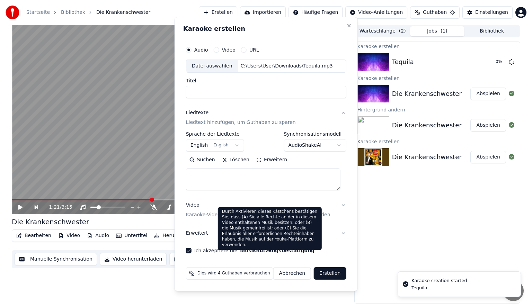
select select
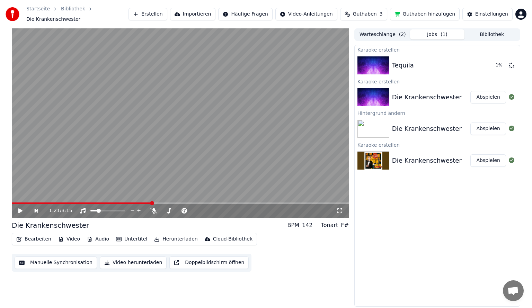
click at [381, 29] on button "Warteschlange ( 2 )" at bounding box center [382, 34] width 55 height 10
click at [427, 29] on button "Jobs ( 1 )" at bounding box center [437, 34] width 55 height 10
click at [497, 31] on button "Bibliothek" at bounding box center [491, 34] width 55 height 10
click at [439, 31] on button "Jobs ( 1 )" at bounding box center [437, 34] width 55 height 10
click at [404, 12] on button "Guthaben hinzufügen" at bounding box center [425, 14] width 70 height 12
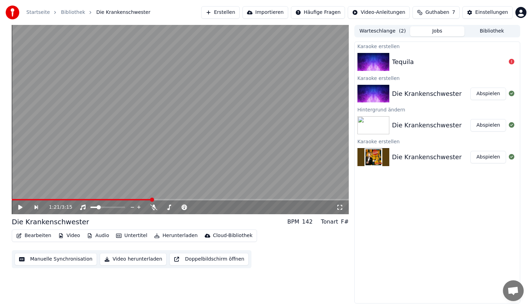
click at [481, 60] on div "Tequila" at bounding box center [449, 62] width 114 height 10
click at [512, 63] on icon at bounding box center [512, 62] width 6 height 6
click at [511, 61] on icon at bounding box center [512, 62] width 6 height 6
click at [436, 62] on div "Tequila" at bounding box center [449, 62] width 114 height 10
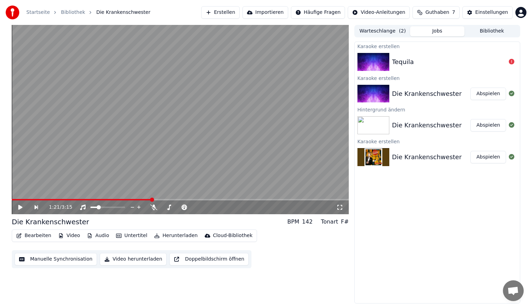
click at [400, 61] on div "Tequila" at bounding box center [403, 62] width 22 height 10
click at [376, 61] on img at bounding box center [373, 62] width 32 height 18
click at [412, 65] on div "Tequila" at bounding box center [449, 62] width 114 height 10
click at [234, 13] on button "Erstellen" at bounding box center [220, 12] width 38 height 12
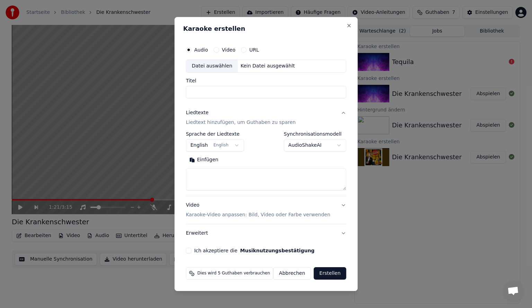
click at [234, 93] on input "Titel" at bounding box center [266, 92] width 160 height 12
click at [221, 71] on div "Datei auswählen" at bounding box center [212, 66] width 52 height 12
type input "*******"
click at [296, 150] on body "**********" at bounding box center [266, 154] width 532 height 308
click at [212, 170] on textarea at bounding box center [266, 179] width 160 height 22
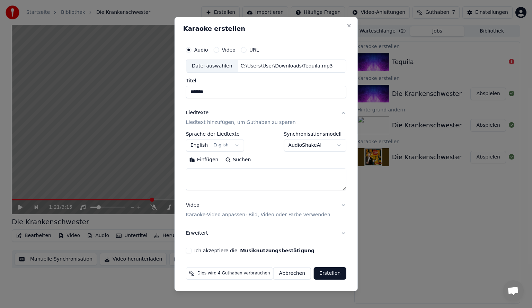
paste textarea "******** ******** ********"
type textarea "******** ******** ********"
click at [191, 250] on button "Ich akzeptiere die Musiknutzungsbestätigung" at bounding box center [189, 251] width 6 height 6
click at [322, 273] on button "Erstellen" at bounding box center [330, 273] width 32 height 12
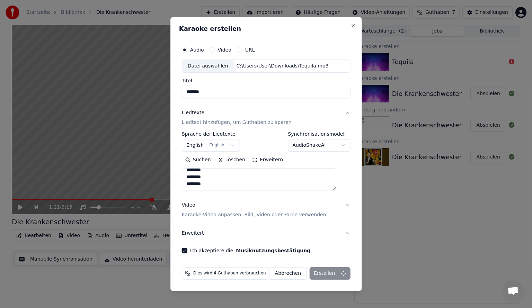
select select
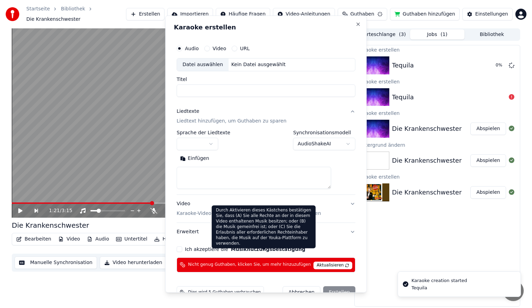
scroll to position [0, 0]
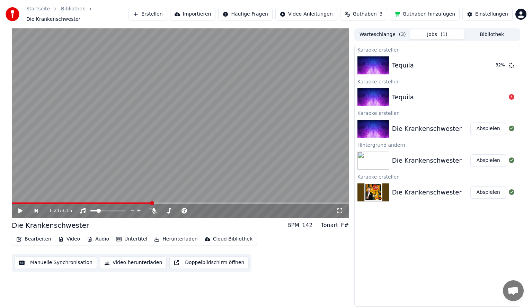
click at [369, 37] on div "Warteschlange ( 3 ) Jobs ( 1 ) Bibliothek" at bounding box center [437, 34] width 166 height 12
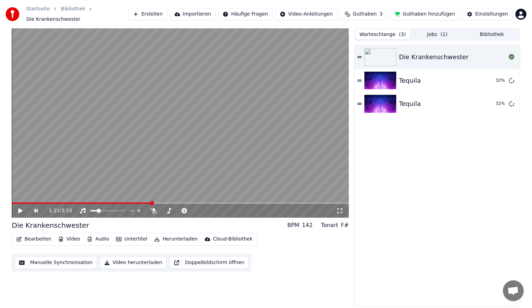
click at [372, 35] on button "Warteschlange ( 3 )" at bounding box center [382, 34] width 55 height 10
click at [421, 34] on button "Jobs ( 1 )" at bounding box center [437, 34] width 55 height 10
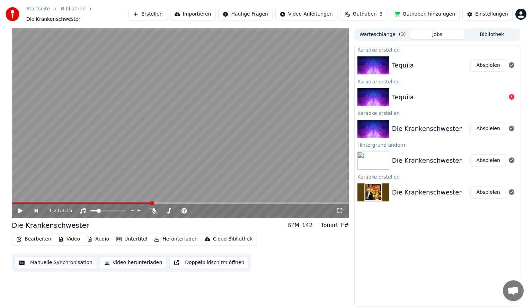
click at [487, 64] on button "Abspielen" at bounding box center [488, 65] width 36 height 12
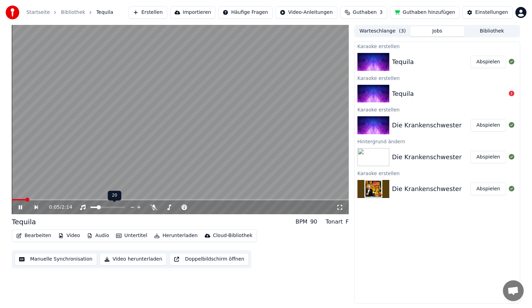
click at [138, 206] on icon at bounding box center [139, 207] width 7 height 7
click at [137, 206] on icon at bounding box center [139, 207] width 7 height 7
click at [139, 206] on icon at bounding box center [138, 207] width 3 height 3
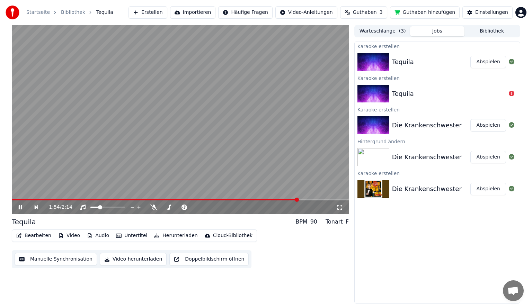
click at [130, 238] on button "Untertitel" at bounding box center [131, 236] width 37 height 10
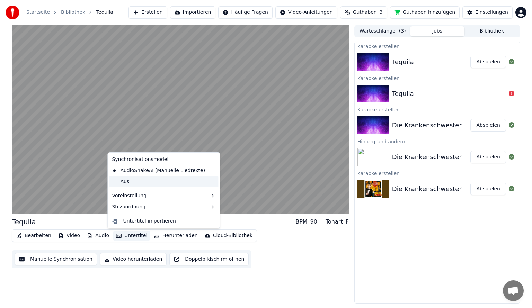
click at [143, 181] on div "Aus" at bounding box center [163, 181] width 109 height 11
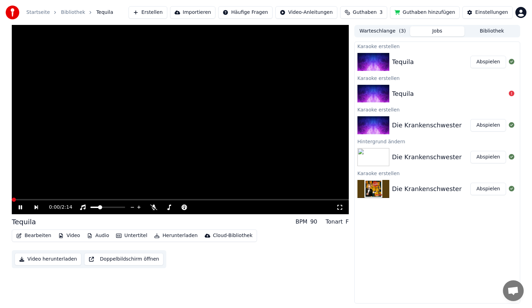
click at [12, 198] on span at bounding box center [14, 200] width 4 height 4
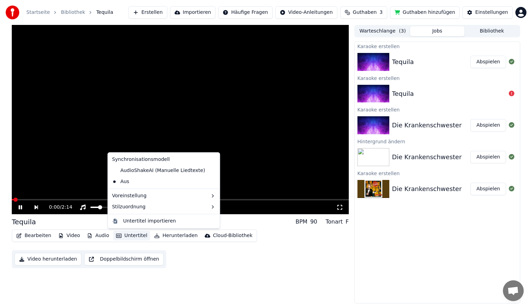
click at [130, 235] on button "Untertitel" at bounding box center [131, 236] width 37 height 10
click at [140, 173] on div "AudioShakeAI (Manuelle Liedtexte)" at bounding box center [158, 170] width 99 height 11
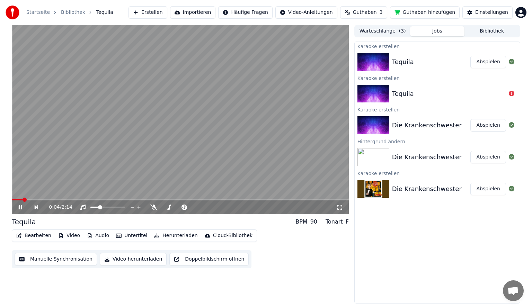
click at [48, 256] on button "Manuelle Synchronisation" at bounding box center [56, 259] width 82 height 12
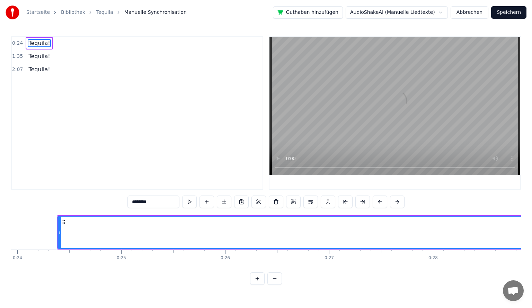
scroll to position [0, 2498]
click at [38, 43] on span "Tequila!" at bounding box center [39, 43] width 23 height 8
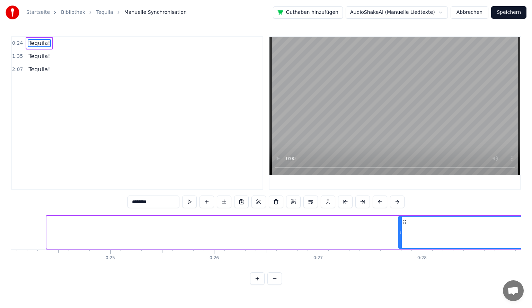
drag, startPoint x: 47, startPoint y: 231, endPoint x: 426, endPoint y: 234, distance: 378.8
click at [402, 234] on icon at bounding box center [400, 233] width 3 height 6
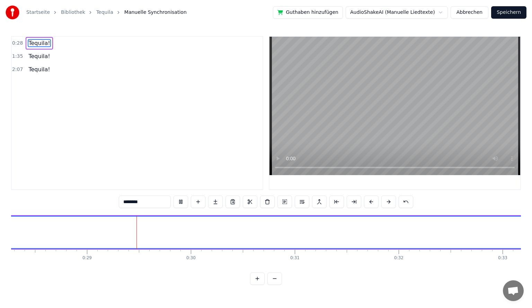
scroll to position [0, 2954]
click at [182, 203] on button at bounding box center [180, 202] width 15 height 12
click at [181, 204] on button at bounding box center [180, 202] width 15 height 12
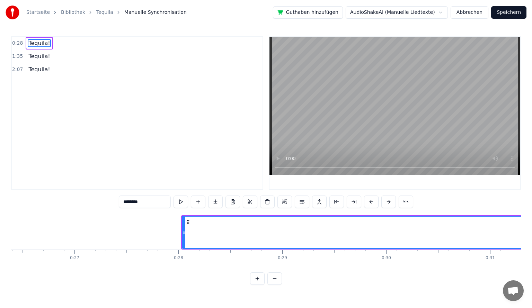
scroll to position [0, 2835]
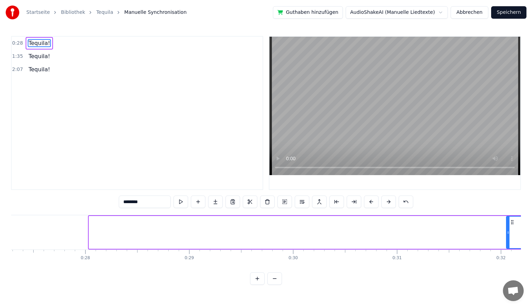
drag, startPoint x: 91, startPoint y: 233, endPoint x: 507, endPoint y: 235, distance: 415.9
click at [507, 235] on div at bounding box center [508, 233] width 3 height 32
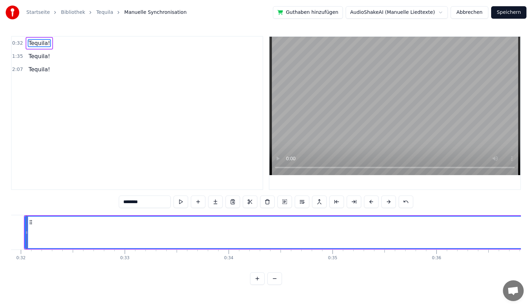
scroll to position [0, 3307]
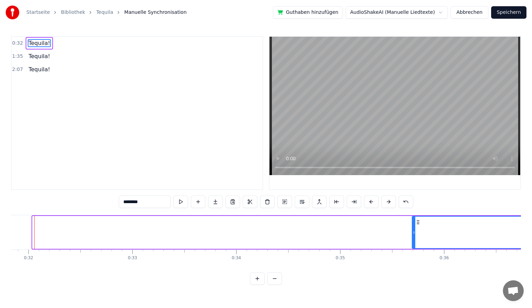
drag, startPoint x: 33, startPoint y: 233, endPoint x: 463, endPoint y: 238, distance: 429.7
click at [415, 236] on div at bounding box center [413, 233] width 3 height 32
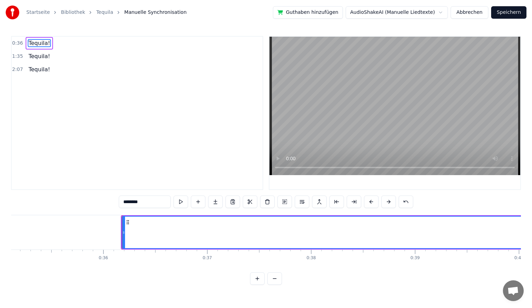
scroll to position [0, 3655]
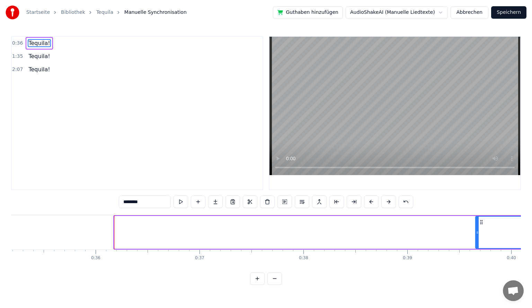
drag, startPoint x: 116, startPoint y: 240, endPoint x: 301, endPoint y: 257, distance: 186.0
click at [479, 245] on div at bounding box center [477, 233] width 3 height 32
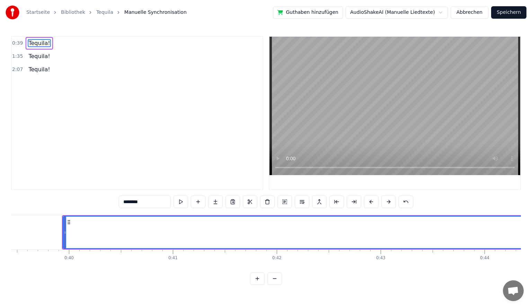
scroll to position [0, 4116]
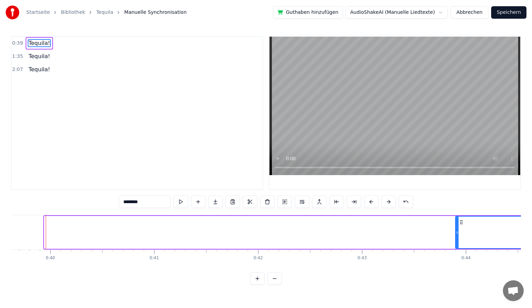
drag, startPoint x: 45, startPoint y: 233, endPoint x: 483, endPoint y: 238, distance: 438.7
click at [458, 238] on div at bounding box center [457, 233] width 3 height 32
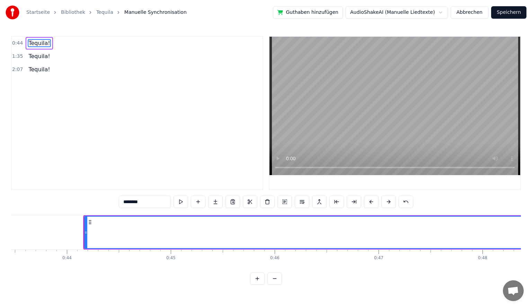
scroll to position [0, 4531]
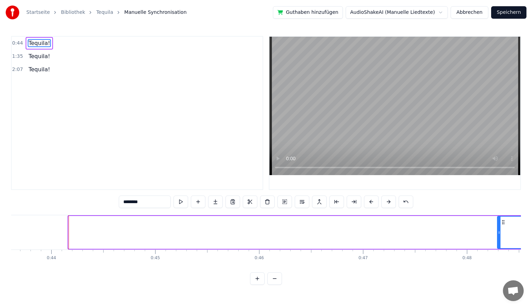
drag, startPoint x: 85, startPoint y: 236, endPoint x: 499, endPoint y: 242, distance: 413.5
click at [499, 241] on div at bounding box center [499, 233] width 3 height 32
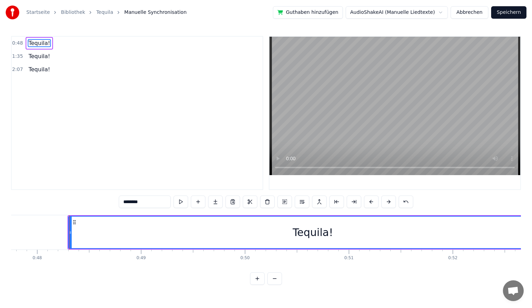
scroll to position [0, 4983]
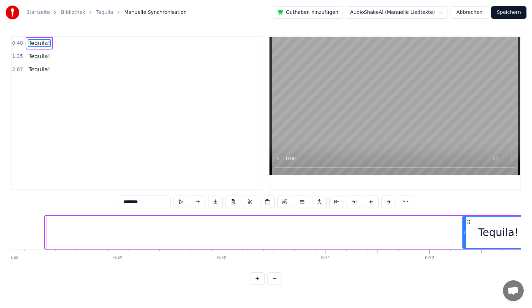
drag, startPoint x: 46, startPoint y: 233, endPoint x: 464, endPoint y: 239, distance: 417.3
click at [464, 239] on div at bounding box center [464, 233] width 3 height 32
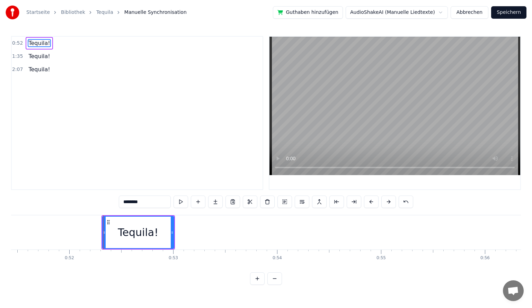
scroll to position [0, 5336]
click at [109, 232] on icon at bounding box center [110, 233] width 3 height 6
click at [179, 234] on icon at bounding box center [178, 233] width 3 height 6
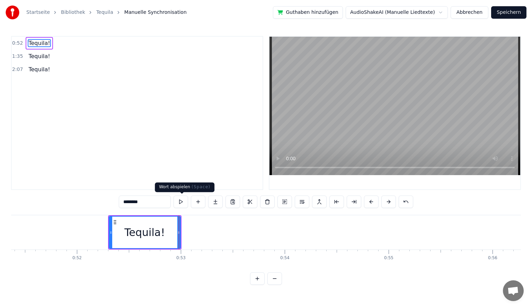
click at [182, 206] on button at bounding box center [180, 202] width 15 height 12
click at [178, 203] on button at bounding box center [180, 202] width 15 height 12
click at [107, 234] on icon at bounding box center [108, 233] width 3 height 6
click at [178, 204] on button at bounding box center [180, 202] width 15 height 12
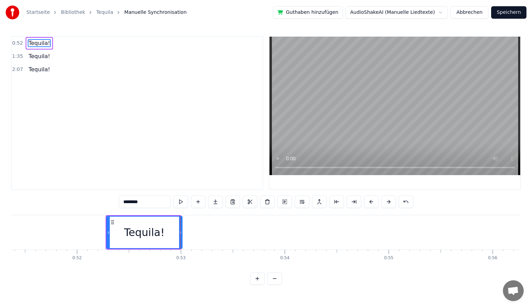
click at [180, 231] on icon at bounding box center [180, 233] width 3 height 6
click at [184, 205] on button at bounding box center [180, 202] width 15 height 12
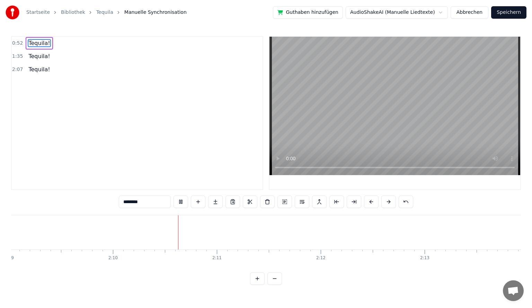
scroll to position [0, 13414]
click at [498, 18] on button "Speichern" at bounding box center [508, 12] width 35 height 12
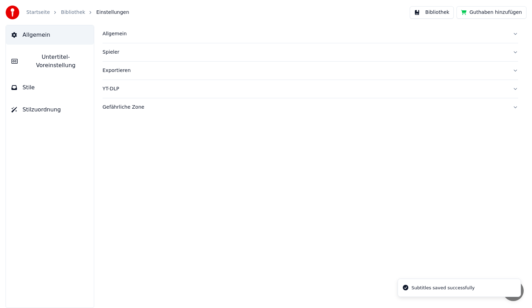
click at [37, 10] on link "Startseite" at bounding box center [38, 12] width 24 height 7
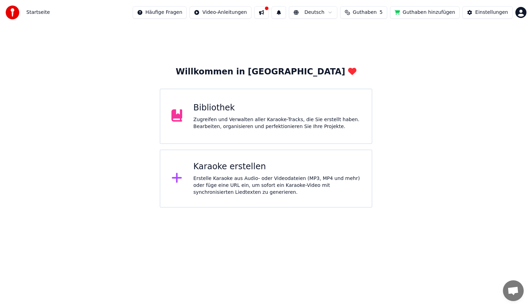
click at [213, 111] on div "Bibliothek" at bounding box center [276, 107] width 167 height 11
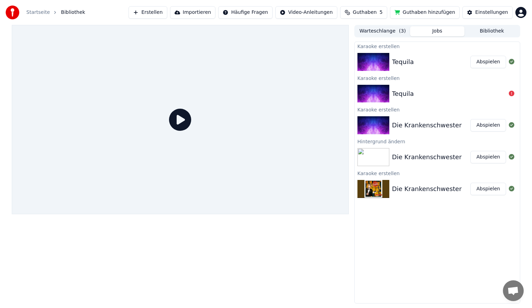
click at [422, 68] on div "Tequila Abspielen" at bounding box center [437, 62] width 165 height 24
click at [480, 61] on button "Abspielen" at bounding box center [488, 62] width 36 height 12
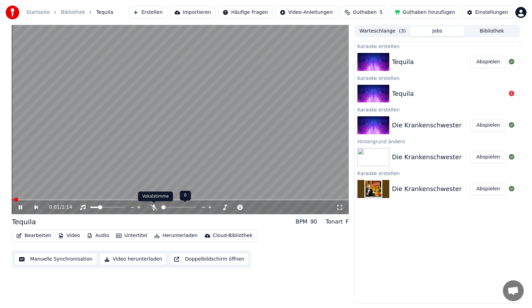
click at [154, 207] on icon at bounding box center [153, 208] width 7 height 6
click at [107, 206] on div at bounding box center [114, 207] width 56 height 7
click at [125, 208] on span at bounding box center [107, 207] width 35 height 1
click at [153, 207] on icon at bounding box center [154, 208] width 4 height 6
click at [153, 207] on icon at bounding box center [153, 208] width 7 height 6
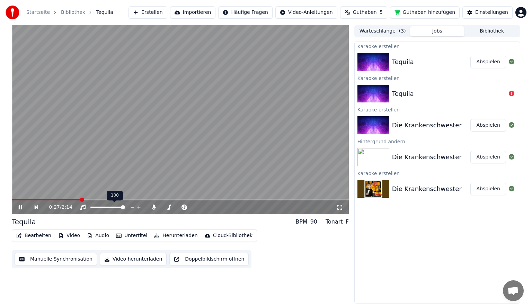
click at [125, 207] on span at bounding box center [107, 207] width 35 height 1
click at [98, 207] on span at bounding box center [100, 207] width 4 height 4
click at [103, 207] on span at bounding box center [107, 207] width 35 height 1
click at [24, 205] on icon at bounding box center [25, 208] width 16 height 6
click at [167, 14] on button "Erstellen" at bounding box center [147, 12] width 38 height 12
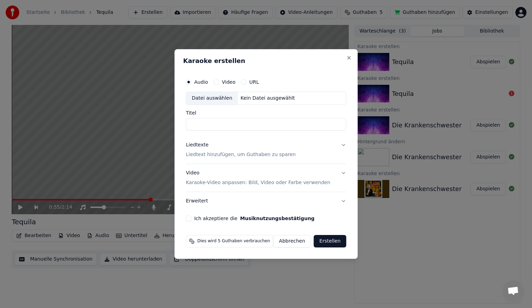
click at [203, 98] on div "Datei auswählen" at bounding box center [212, 98] width 52 height 12
type input "**********"
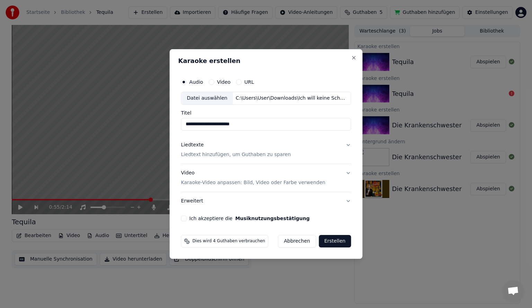
click at [212, 155] on p "Liedtext hinzufügen, um Guthaben zu sparen" at bounding box center [236, 154] width 110 height 7
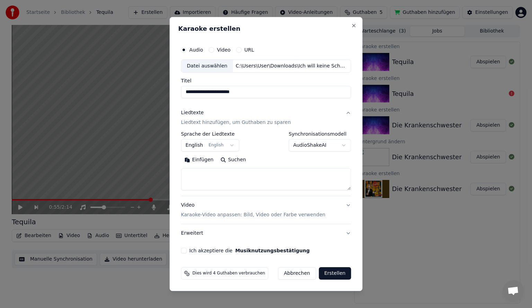
click at [211, 173] on textarea at bounding box center [266, 179] width 170 height 22
click at [199, 145] on body "**********" at bounding box center [266, 154] width 532 height 308
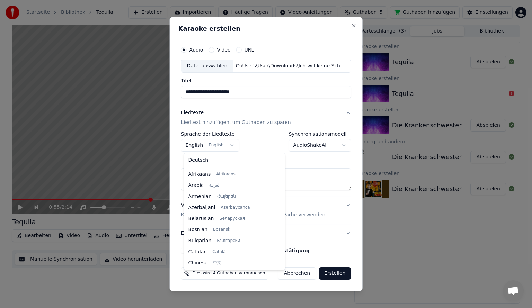
scroll to position [55, 0]
select select "**"
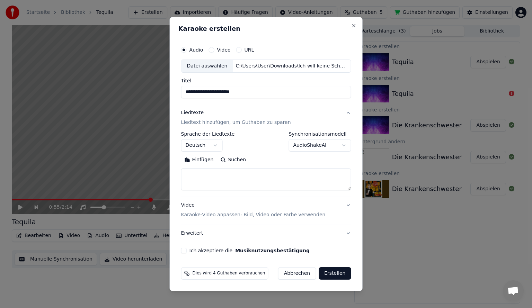
click at [198, 169] on textarea at bounding box center [266, 179] width 170 height 22
click at [199, 159] on button "Einfügen" at bounding box center [199, 159] width 36 height 11
click at [185, 249] on button "Ich akzeptiere die Musiknutzungsbestätigung" at bounding box center [184, 251] width 6 height 6
click at [321, 275] on button "Erstellen" at bounding box center [335, 273] width 32 height 12
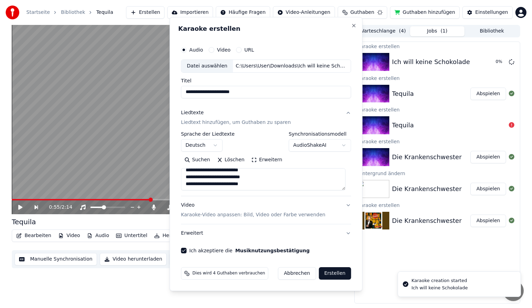
type textarea "**********"
select select
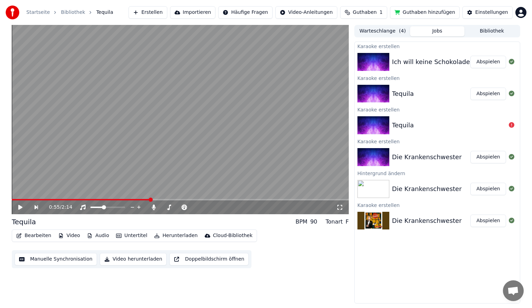
click at [488, 65] on button "Abspielen" at bounding box center [488, 62] width 36 height 12
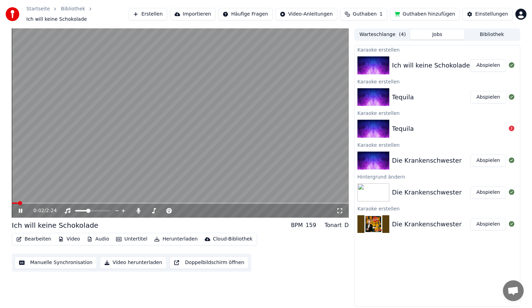
click at [122, 234] on button "Untertitel" at bounding box center [131, 239] width 37 height 10
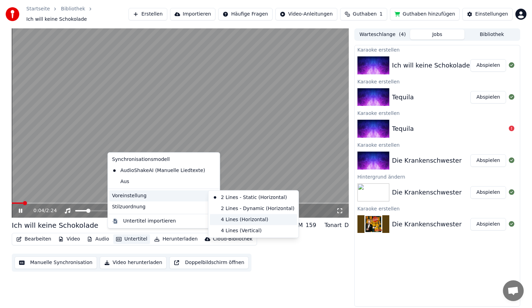
click at [230, 220] on div "4 Lines (Horizontal)" at bounding box center [253, 219] width 87 height 11
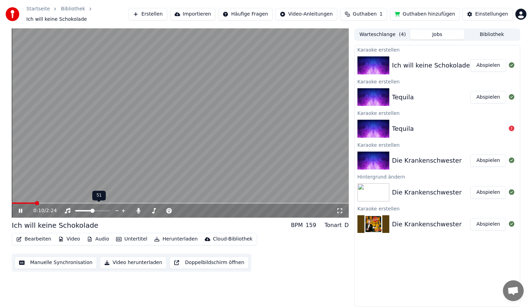
click at [92, 209] on span at bounding box center [92, 211] width 4 height 4
click at [90, 210] on span at bounding box center [82, 210] width 15 height 1
click at [336, 208] on icon at bounding box center [339, 211] width 7 height 6
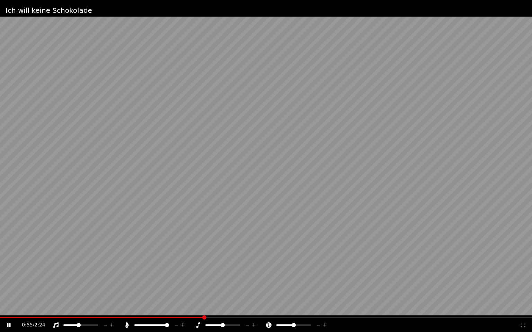
click at [522, 308] on icon at bounding box center [522, 326] width 7 height 6
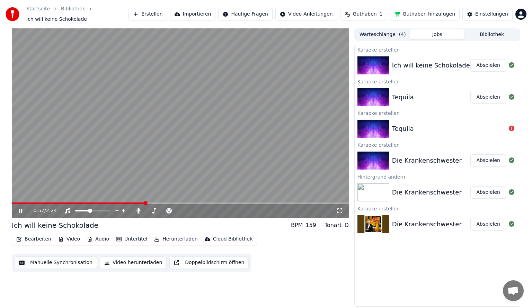
click at [162, 147] on video at bounding box center [180, 122] width 337 height 189
click at [417, 13] on button "Guthaben hinzufügen" at bounding box center [425, 14] width 70 height 12
click at [364, 14] on span "Guthaben" at bounding box center [365, 14] width 24 height 7
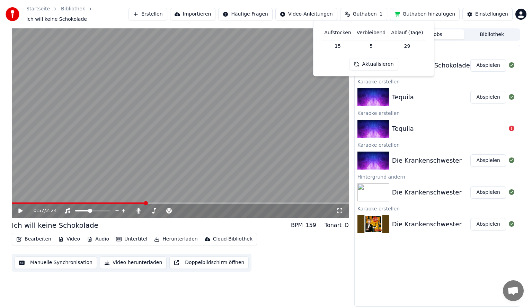
click at [368, 63] on button "Aktualisieren" at bounding box center [373, 64] width 49 height 12
click at [368, 66] on button "Aktualisieren" at bounding box center [373, 64] width 49 height 12
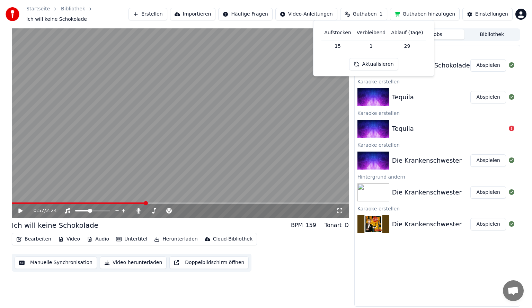
click at [368, 66] on button "Aktualisieren" at bounding box center [373, 64] width 49 height 12
click at [374, 60] on button "Aktualisieren" at bounding box center [373, 64] width 49 height 12
click at [419, 10] on button "Guthaben hinzufügen" at bounding box center [425, 14] width 70 height 12
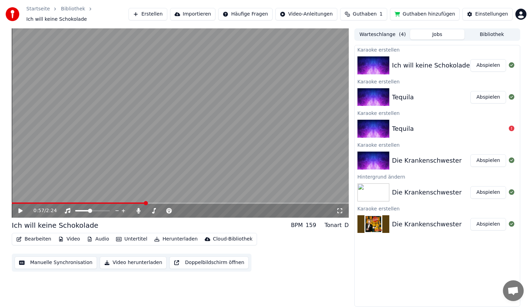
click at [386, 14] on button "Guthaben 1" at bounding box center [363, 14] width 47 height 12
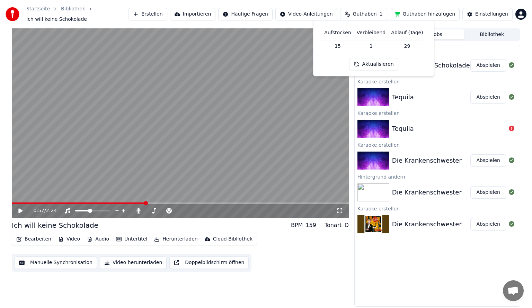
click at [367, 64] on button "Aktualisieren" at bounding box center [373, 64] width 49 height 12
click at [520, 11] on html "Startseite Bibliothek Ich will keine Schokolade Erstellen Importieren Häufige F…" at bounding box center [266, 154] width 532 height 308
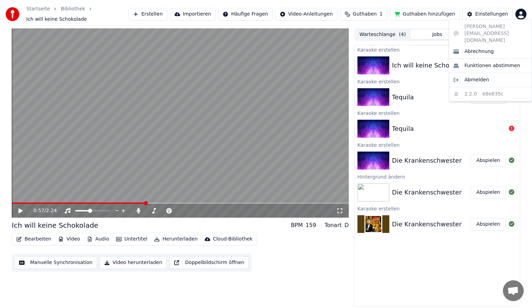
click at [487, 25] on div "[PERSON_NAME][EMAIL_ADDRESS][DOMAIN_NAME] Abrechnung Funktionen abstimmen Abmel…" at bounding box center [490, 60] width 83 height 82
click at [370, 11] on html "Startseite Bibliothek Ich will keine Schokolade Erstellen Importieren Häufige F…" at bounding box center [266, 154] width 532 height 308
click at [377, 11] on span "Guthaben" at bounding box center [365, 14] width 24 height 7
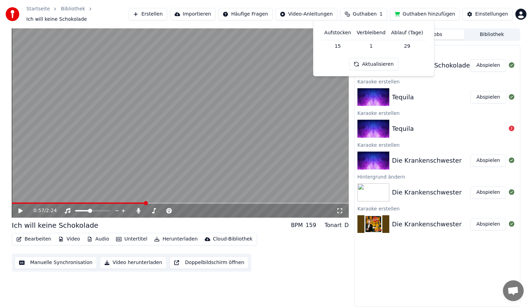
click at [371, 59] on button "Aktualisieren" at bounding box center [373, 64] width 49 height 12
click at [370, 256] on div "Karaoke erstellen Ich will keine Schokolade Abspielen Karaoke erstellen Tequila…" at bounding box center [437, 176] width 166 height 262
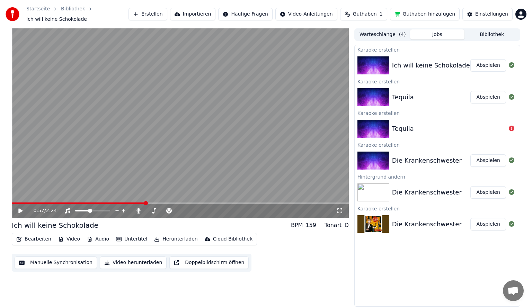
click at [167, 12] on button "Erstellen" at bounding box center [147, 14] width 38 height 12
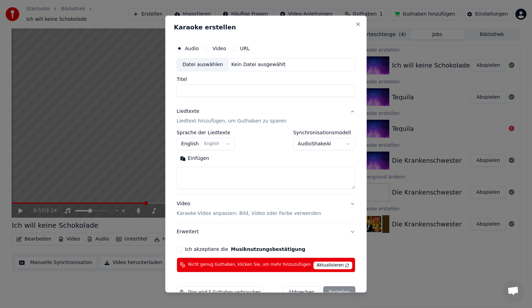
click at [345, 27] on h2 "Karaoke erstellen" at bounding box center [266, 27] width 184 height 6
click at [355, 26] on button "Close" at bounding box center [358, 24] width 6 height 6
select select
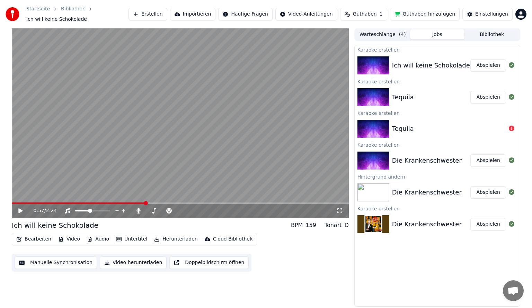
click at [361, 15] on button "Guthaben 1" at bounding box center [363, 14] width 47 height 12
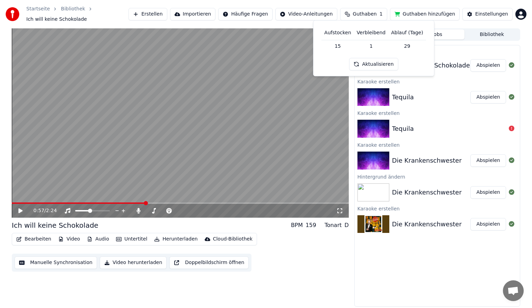
click at [376, 62] on button "Aktualisieren" at bounding box center [373, 64] width 49 height 12
click at [346, 47] on td "15" at bounding box center [337, 46] width 33 height 12
click at [335, 47] on td "15" at bounding box center [337, 46] width 33 height 12
click at [341, 47] on td "15" at bounding box center [337, 46] width 33 height 12
click at [340, 47] on td "15" at bounding box center [337, 46] width 33 height 12
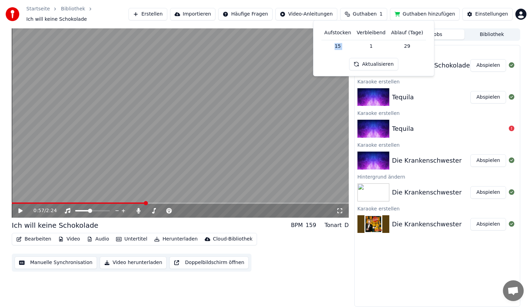
click at [340, 47] on td "15" at bounding box center [337, 46] width 33 height 12
click at [369, 45] on td "1" at bounding box center [371, 46] width 34 height 12
click at [519, 11] on html "Startseite Bibliothek Ich will keine Schokolade Erstellen Importieren Häufige F…" at bounding box center [266, 154] width 532 height 308
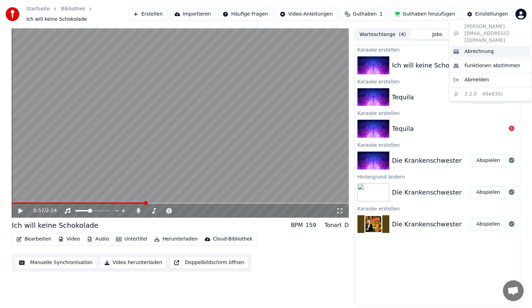
click at [489, 48] on span "Abrechnung" at bounding box center [478, 51] width 29 height 7
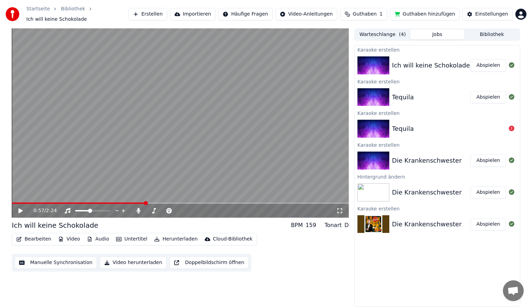
click at [157, 10] on button "Erstellen" at bounding box center [147, 14] width 38 height 12
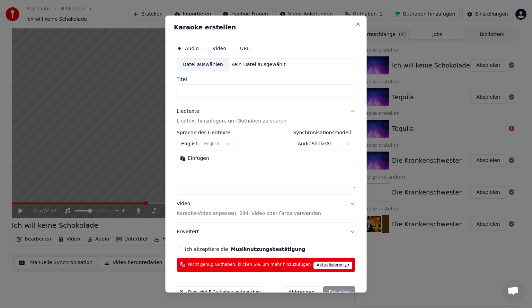
click at [210, 67] on div "Datei auswählen" at bounding box center [203, 65] width 52 height 12
type input "**********"
click at [200, 172] on textarea at bounding box center [266, 178] width 179 height 22
click at [200, 159] on button "Einfügen" at bounding box center [195, 158] width 36 height 11
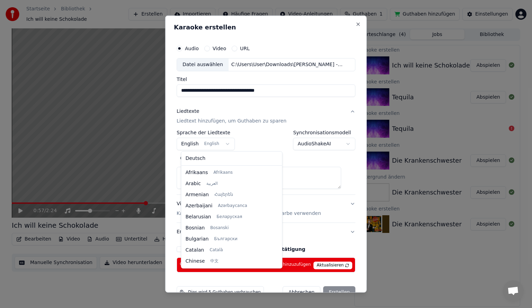
click at [219, 141] on body "**********" at bounding box center [266, 154] width 532 height 308
type textarea "**********"
select select "**"
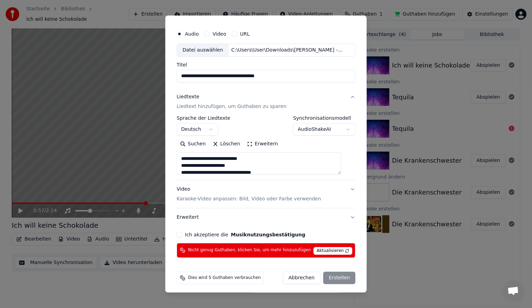
scroll to position [17, 0]
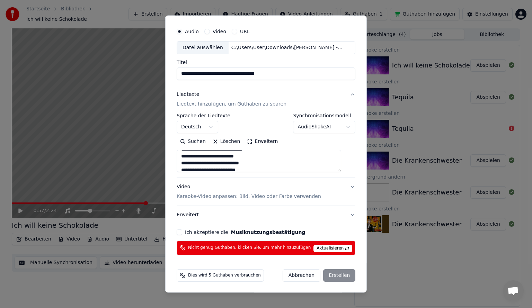
type textarea "**********"
click at [189, 231] on label "Ich akzeptiere die Musiknutzungsbestätigung" at bounding box center [245, 232] width 120 height 5
click at [182, 231] on button "Ich akzeptiere die Musiknutzungsbestätigung" at bounding box center [180, 233] width 6 height 6
click at [327, 246] on span "Aktualisieren" at bounding box center [332, 249] width 39 height 8
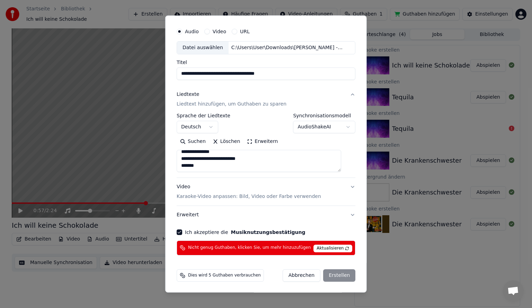
click at [324, 248] on span "Aktualisieren" at bounding box center [332, 249] width 39 height 8
click at [324, 249] on span "Aktualisieren" at bounding box center [332, 249] width 39 height 8
click at [295, 271] on button "Abbrechen" at bounding box center [301, 275] width 38 height 12
select select
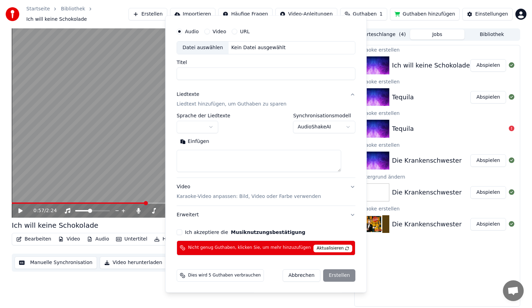
scroll to position [0, 0]
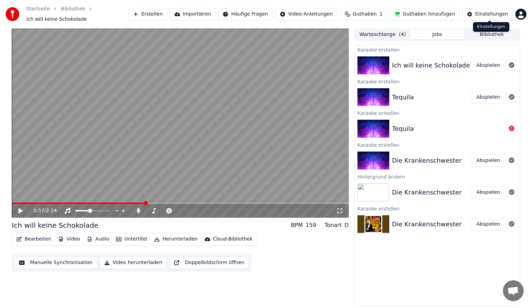
click at [487, 15] on div "Einstellungen" at bounding box center [491, 14] width 33 height 7
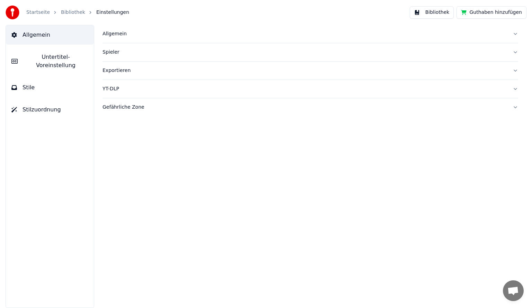
click at [45, 11] on link "Startseite" at bounding box center [38, 12] width 24 height 7
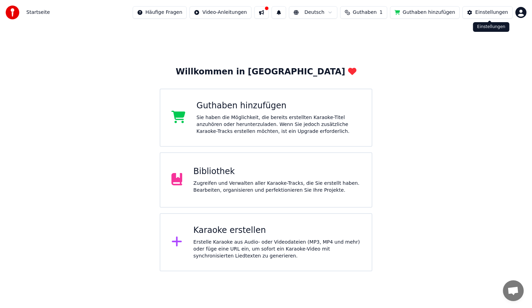
click at [525, 16] on html "Startseite Häufige Fragen Video-Anleitungen Deutsch Guthaben 1 Guthaben hinzufü…" at bounding box center [266, 135] width 532 height 271
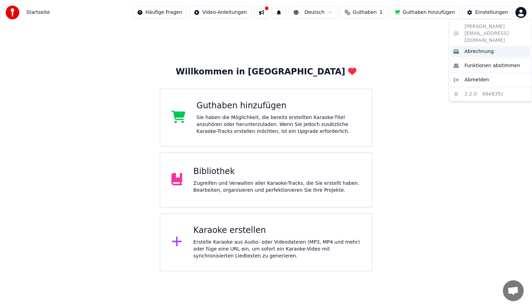
click at [491, 46] on div "Abrechnung" at bounding box center [490, 51] width 80 height 11
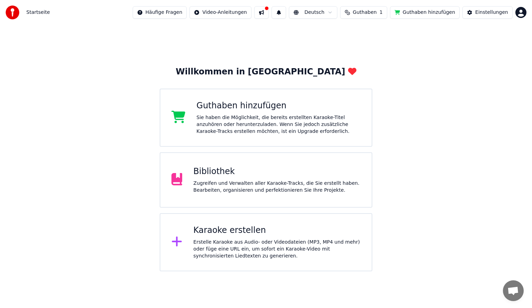
click at [248, 137] on div "Guthaben hinzufügen Sie haben die Möglichkeit, die bereits erstellten Karaoke-T…" at bounding box center [266, 118] width 213 height 58
click at [377, 10] on span "Guthaben" at bounding box center [365, 12] width 24 height 7
click at [374, 64] on button "Aktualisieren" at bounding box center [373, 64] width 49 height 12
click at [434, 98] on div "Willkommen in Youka Guthaben hinzufügen Sie haben die Möglichkeit, die bereits …" at bounding box center [266, 148] width 532 height 247
click at [257, 177] on div "Bibliothek Zugreifen und Verwalten aller Karaoke-Tracks, die Sie erstellt haben…" at bounding box center [276, 180] width 167 height 28
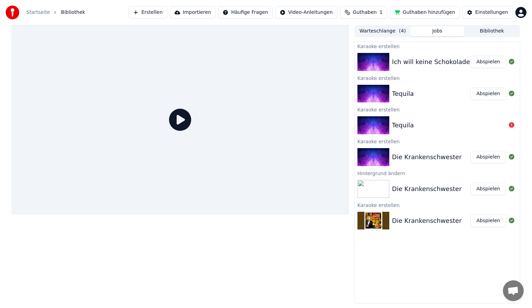
click at [450, 58] on div "Ich will keine Schokolade" at bounding box center [431, 62] width 78 height 10
click at [421, 68] on div "Ich will keine Schokolade Abspielen" at bounding box center [437, 62] width 165 height 24
click at [399, 103] on div "Tequila Abspielen" at bounding box center [437, 94] width 165 height 24
click at [402, 130] on div "Tequila" at bounding box center [403, 125] width 22 height 10
click at [402, 87] on div "Tequila Abspielen" at bounding box center [437, 94] width 165 height 24
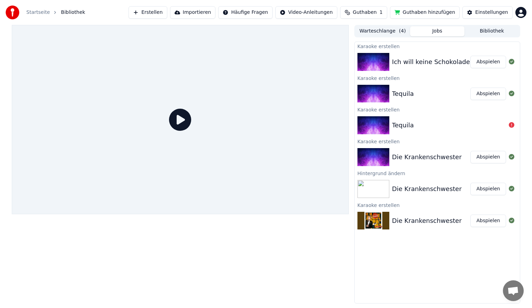
click at [408, 61] on div "Ich will keine Schokolade" at bounding box center [431, 62] width 78 height 10
click at [179, 119] on icon at bounding box center [180, 120] width 22 height 22
click at [384, 189] on img at bounding box center [373, 189] width 32 height 18
click at [425, 186] on div "Die Krankenschwester" at bounding box center [427, 189] width 70 height 10
click at [482, 63] on button "Abspielen" at bounding box center [488, 62] width 36 height 12
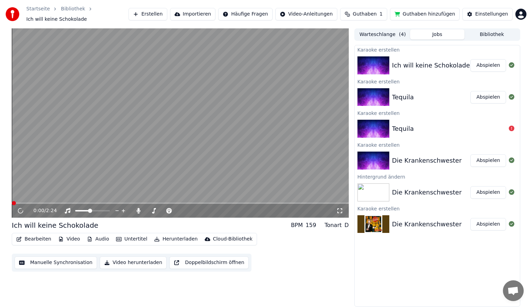
click at [231, 148] on video at bounding box center [180, 122] width 337 height 189
click at [79, 176] on video at bounding box center [180, 122] width 337 height 189
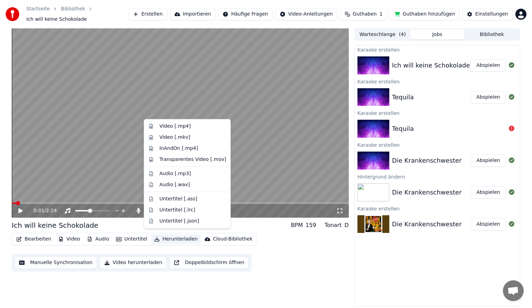
click at [161, 240] on button "Herunterladen" at bounding box center [175, 239] width 49 height 10
click at [182, 127] on div "Video [.mp4]" at bounding box center [174, 126] width 31 height 7
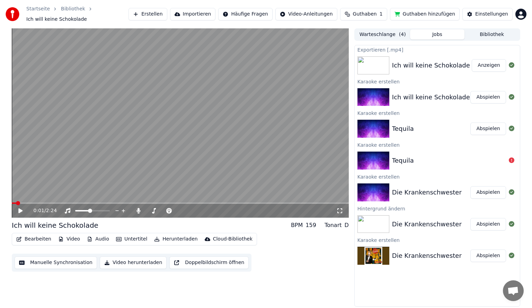
click at [481, 126] on button "Abspielen" at bounding box center [488, 129] width 36 height 12
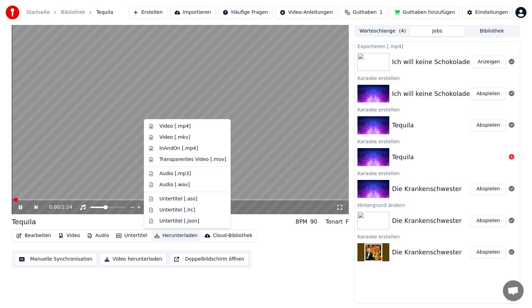
click at [167, 239] on button "Herunterladen" at bounding box center [175, 236] width 49 height 10
click at [183, 129] on div "Video [.mp4]" at bounding box center [174, 126] width 31 height 7
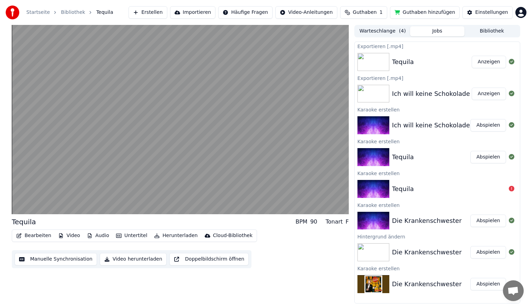
click at [500, 221] on button "Abspielen" at bounding box center [488, 221] width 36 height 12
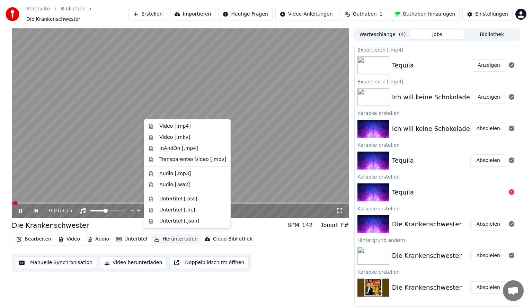
click at [154, 237] on icon "button" at bounding box center [157, 239] width 6 height 5
click at [180, 127] on div "Video [.mp4]" at bounding box center [174, 126] width 31 height 7
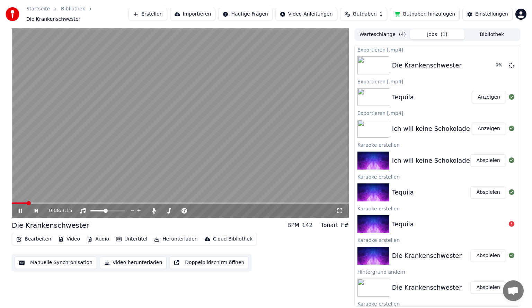
click at [19, 209] on icon at bounding box center [20, 211] width 3 height 4
click at [520, 15] on html "Startseite Bibliothek Die Krankenschwester Erstellen Importieren Häufige Fragen…" at bounding box center [266, 154] width 532 height 308
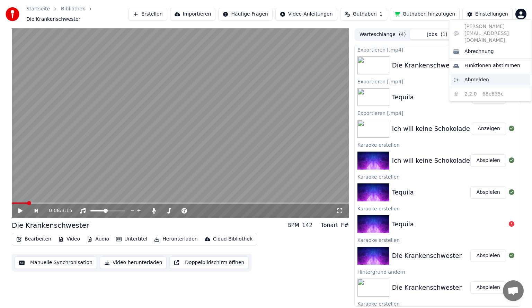
click at [477, 77] on span "Abmelden" at bounding box center [476, 80] width 25 height 7
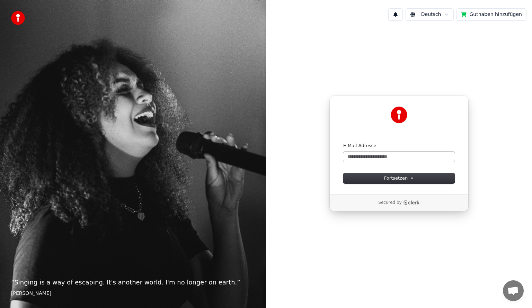
drag, startPoint x: 394, startPoint y: 147, endPoint x: 393, endPoint y: 152, distance: 5.0
click at [393, 151] on div "E-Mail-Adresse" at bounding box center [398, 152] width 111 height 19
click at [393, 152] on input "E-Mail-Adresse" at bounding box center [398, 157] width 111 height 10
click at [389, 159] on input "E-Mail-Adresse" at bounding box center [398, 157] width 111 height 10
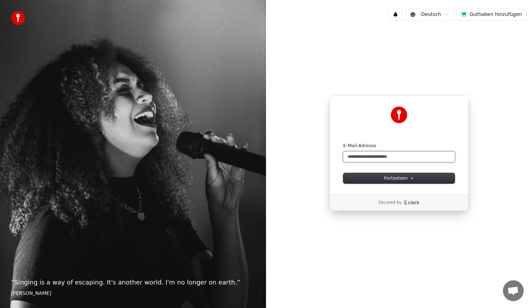
click at [389, 159] on input "E-Mail-Adresse" at bounding box center [398, 157] width 111 height 10
click at [390, 159] on input "E-Mail-Adresse" at bounding box center [398, 157] width 111 height 10
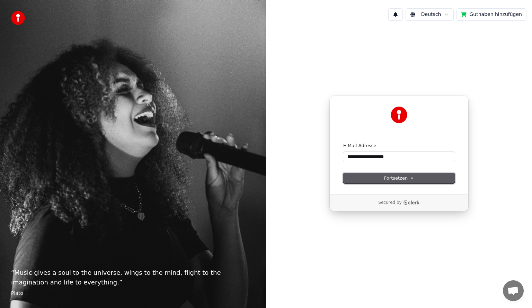
click at [391, 178] on span "Fortsetzen" at bounding box center [399, 178] width 30 height 6
type input "**********"
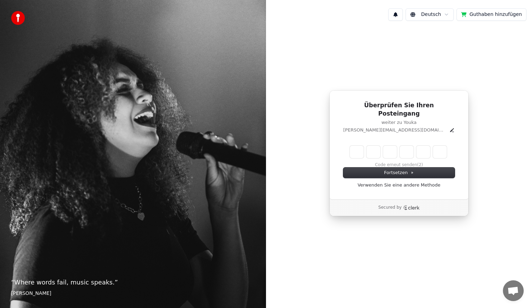
type input "*"
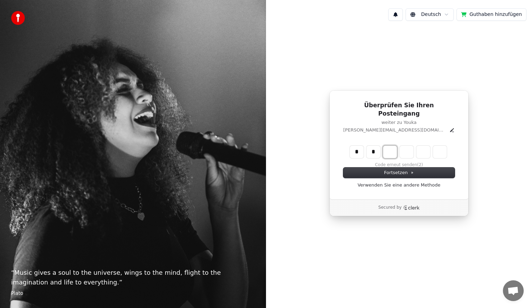
type input "**"
type input "*"
type input "***"
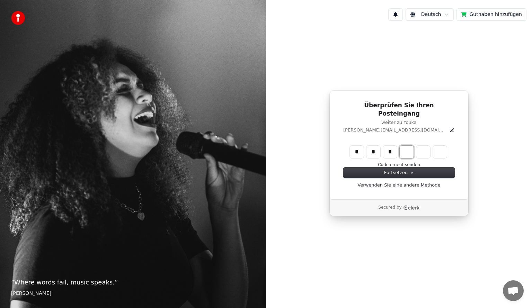
type input "*"
type input "****"
type input "*"
type input "******"
type input "*"
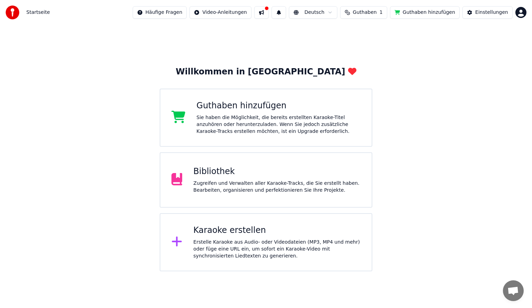
click at [202, 173] on div "Bibliothek" at bounding box center [276, 171] width 167 height 11
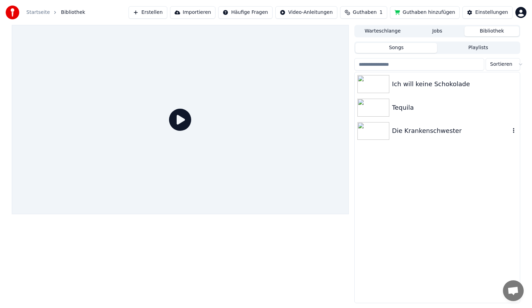
click at [439, 124] on div "Die Krankenschwester" at bounding box center [437, 131] width 165 height 24
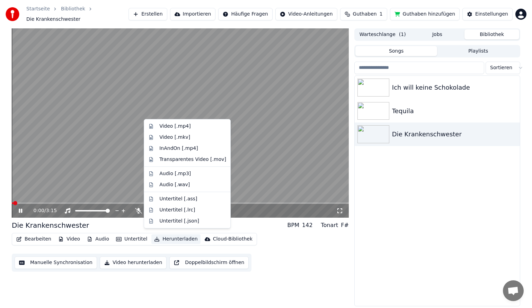
click at [173, 237] on button "Herunterladen" at bounding box center [175, 239] width 49 height 10
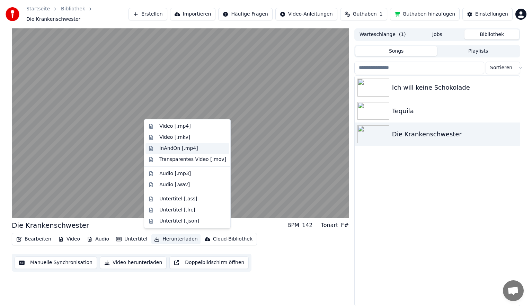
click at [192, 150] on div "InAndOn [.mp4]" at bounding box center [178, 148] width 39 height 7
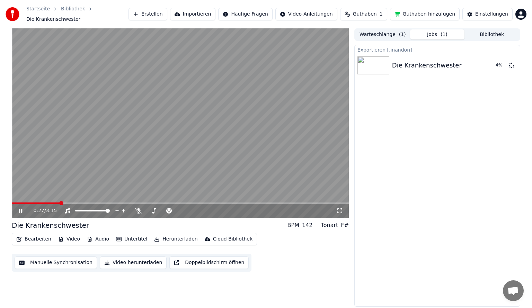
click at [23, 209] on icon at bounding box center [25, 211] width 16 height 6
click at [491, 61] on button "Anzeigen" at bounding box center [489, 65] width 34 height 12
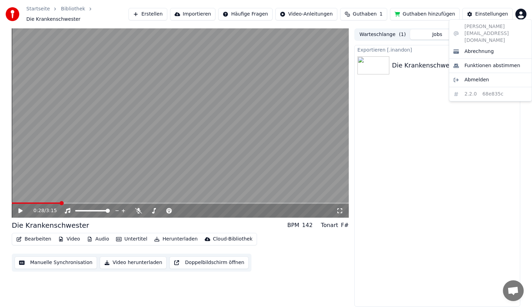
click at [525, 10] on html "Startseite Bibliothek Die Krankenschwester Erstellen Importieren Häufige Fragen…" at bounding box center [266, 154] width 532 height 308
click at [473, 77] on span "Abmelden" at bounding box center [476, 80] width 25 height 7
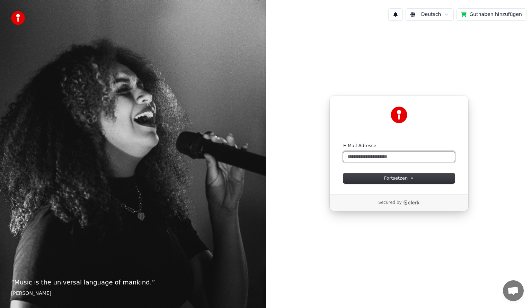
click at [382, 155] on input "E-Mail-Adresse" at bounding box center [398, 157] width 111 height 10
click at [383, 176] on button "Fortsetzen" at bounding box center [398, 178] width 111 height 10
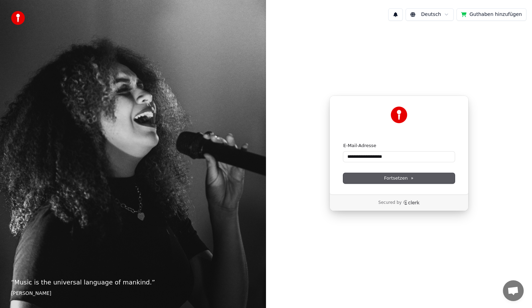
type input "**********"
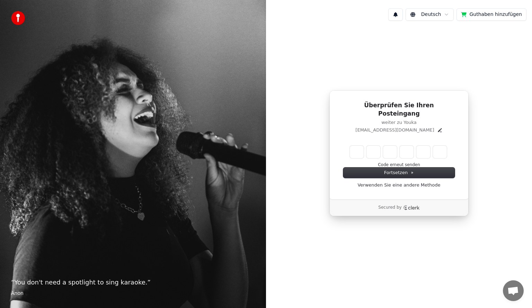
type input "*"
type input "**"
type input "*"
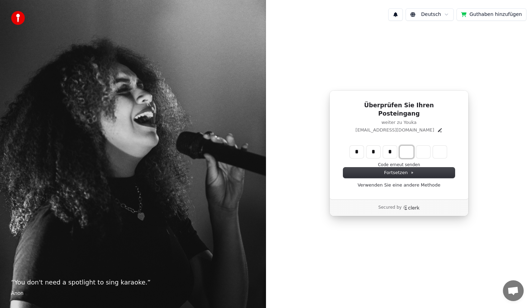
type input "***"
type input "*"
type input "****"
type input "*"
type input "******"
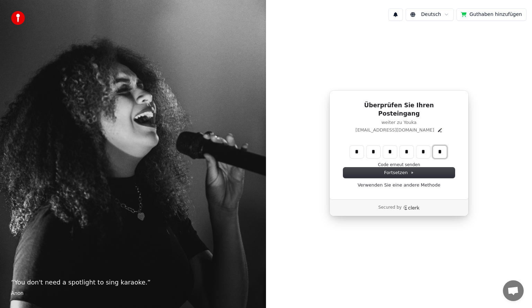
type input "*"
